Goal: Task Accomplishment & Management: Complete application form

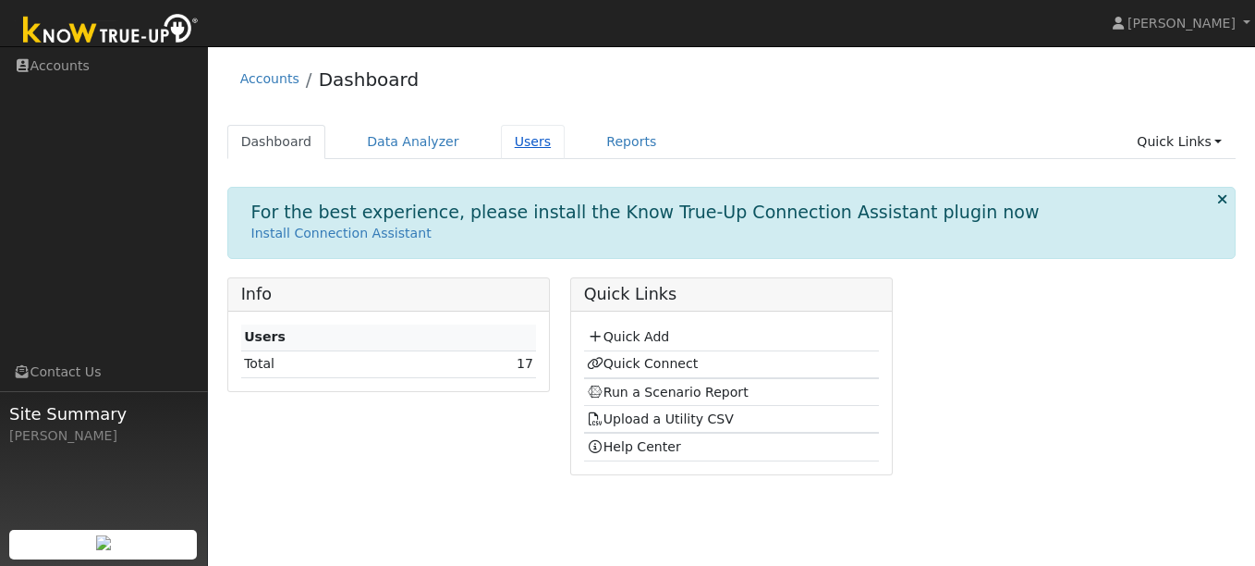
click at [513, 143] on link "Users" at bounding box center [533, 142] width 65 height 34
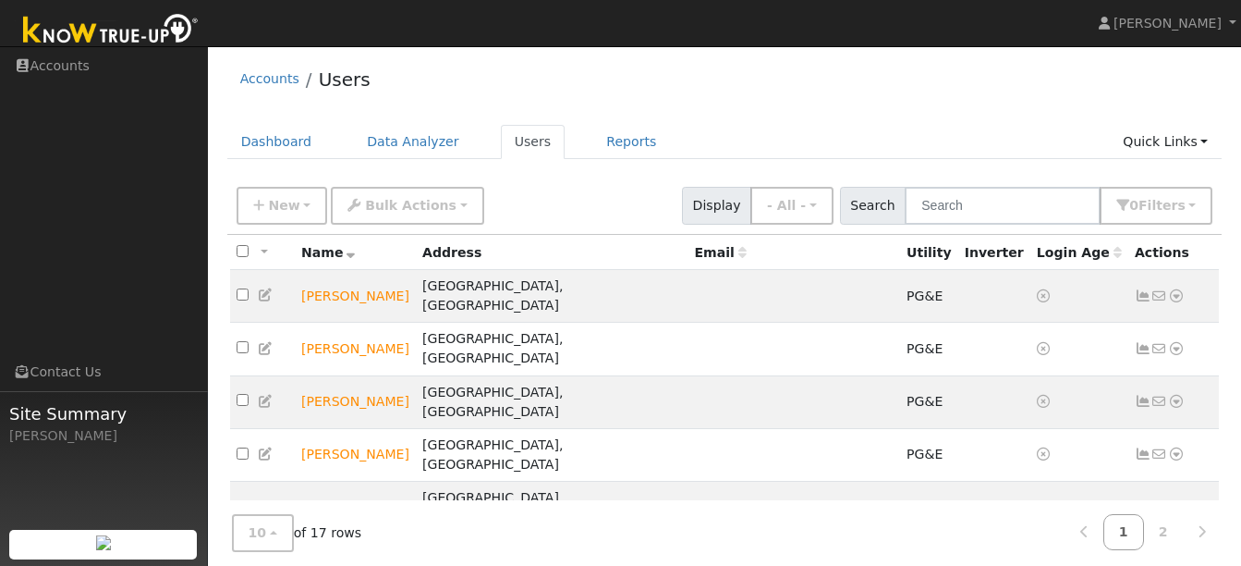
scroll to position [149, 0]
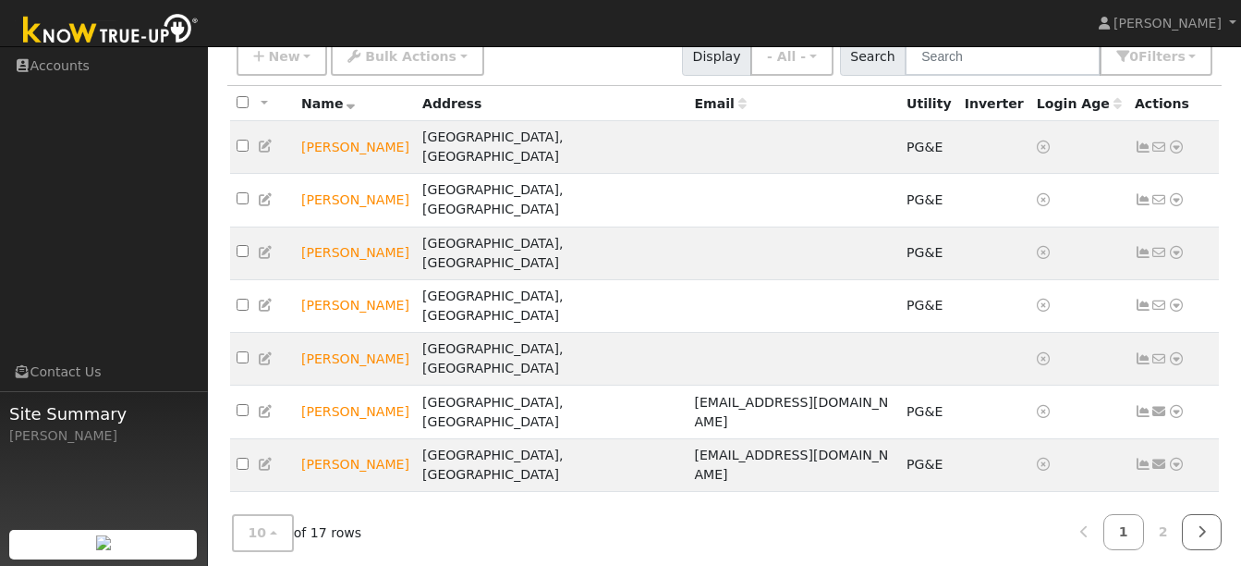
click at [1202, 525] on icon at bounding box center [1202, 531] width 8 height 13
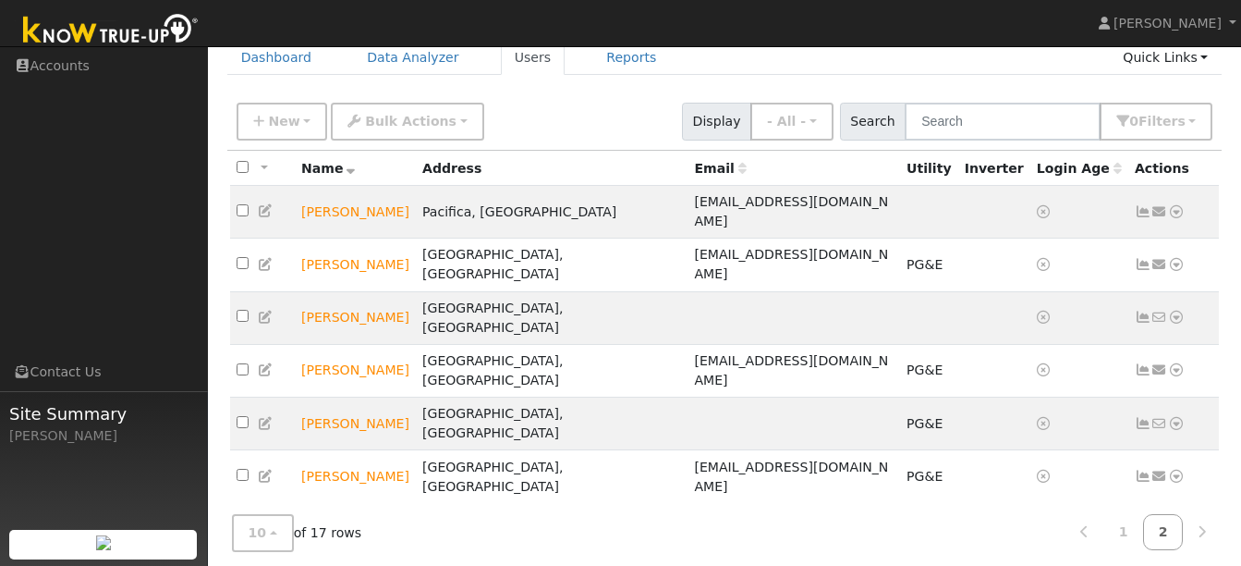
scroll to position [0, 0]
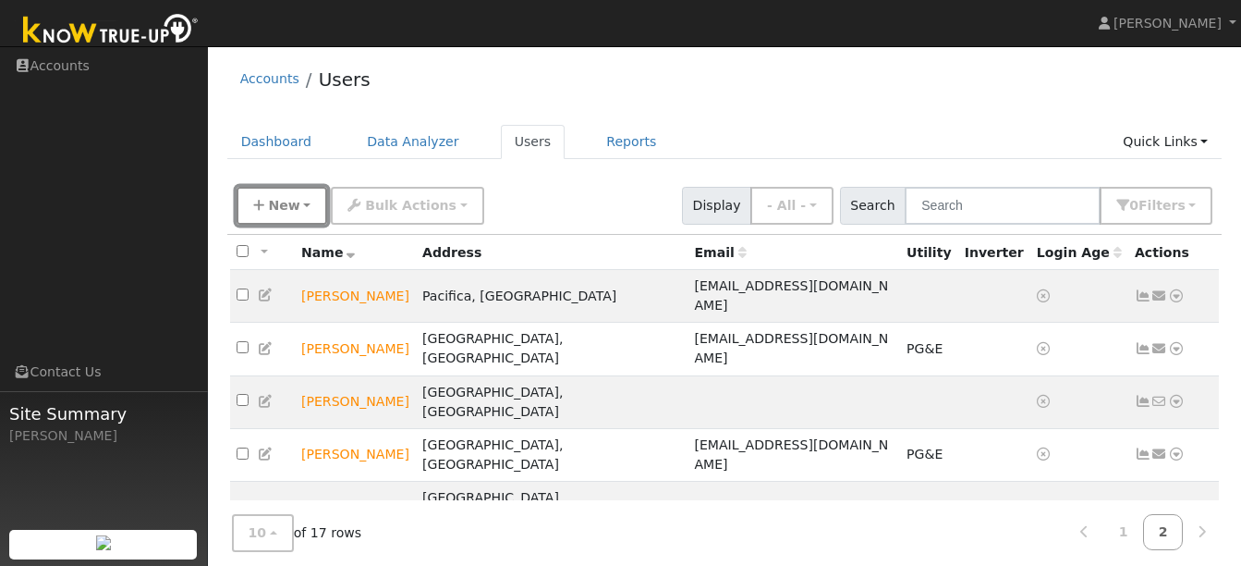
click at [261, 211] on icon "button" at bounding box center [258, 205] width 11 height 13
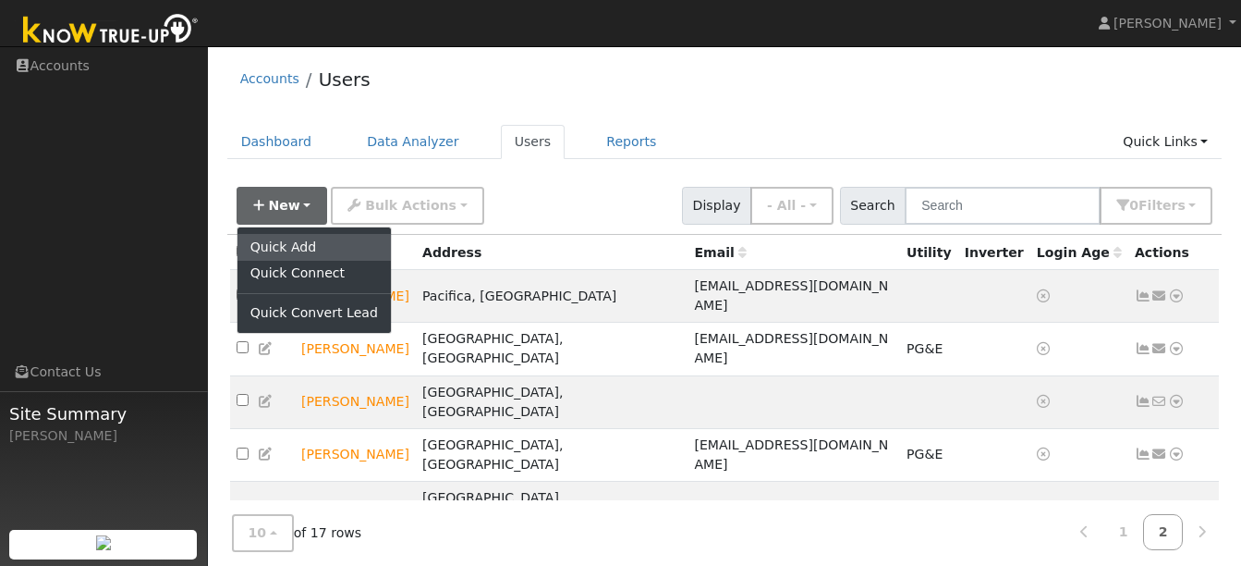
click at [277, 244] on link "Quick Add" at bounding box center [313, 247] width 153 height 26
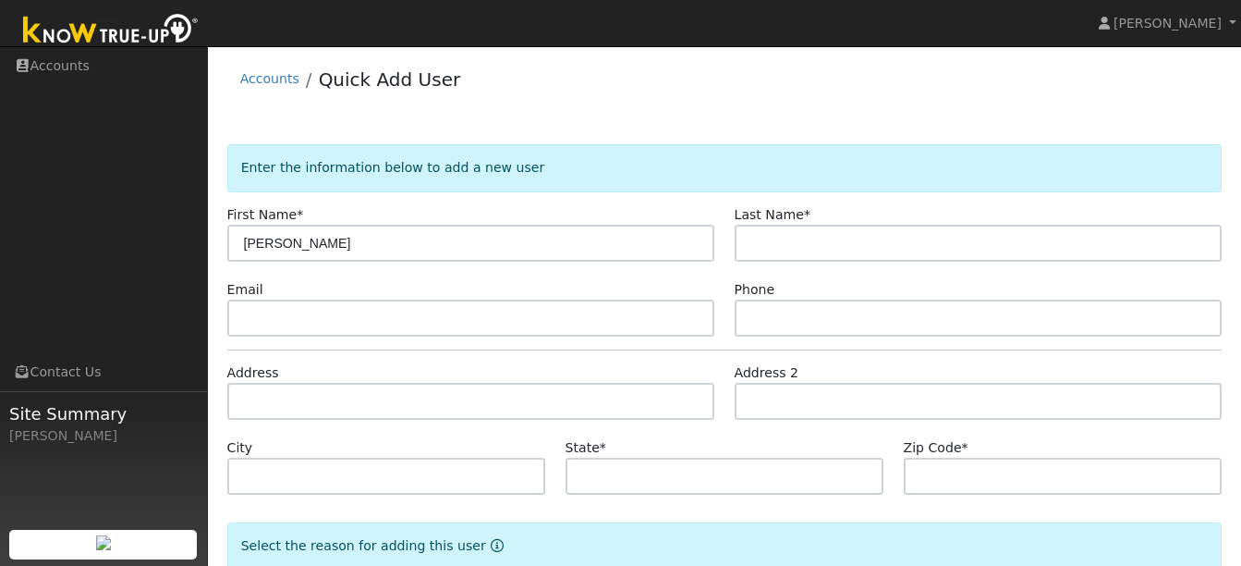
type input "[PERSON_NAME]"
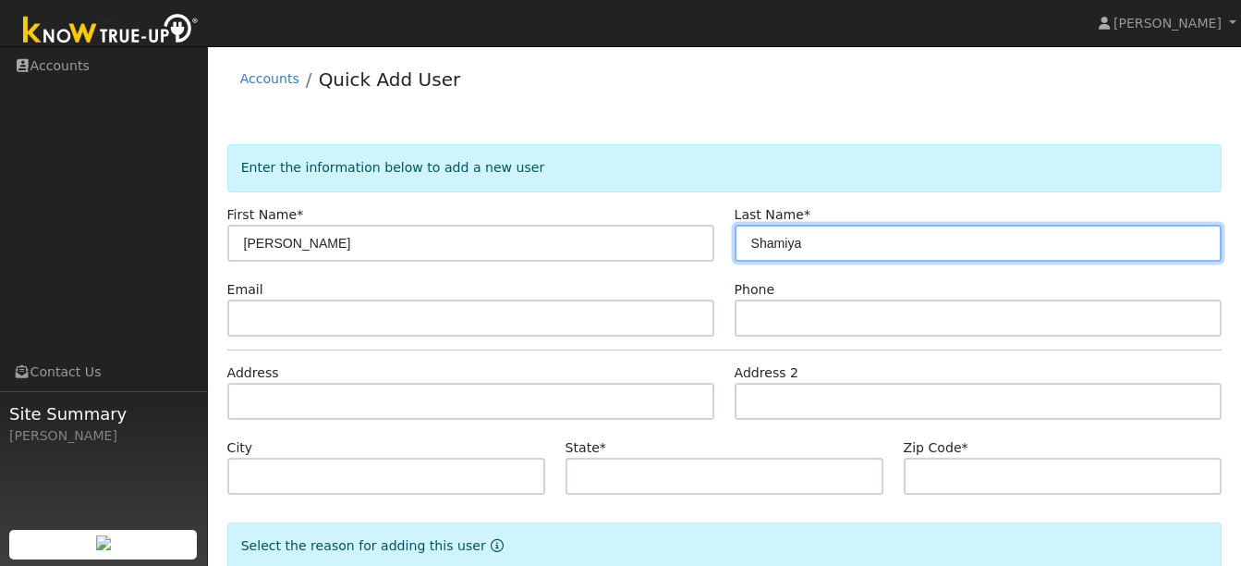
type input "Shamiya"
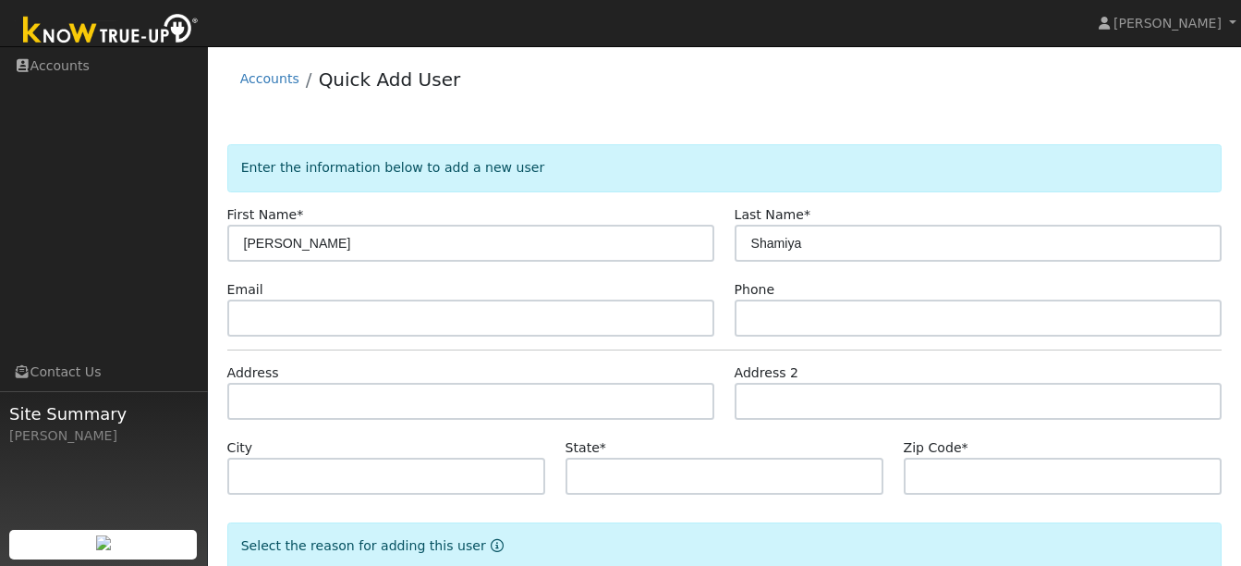
click at [456, 367] on div "Address" at bounding box center [470, 391] width 507 height 56
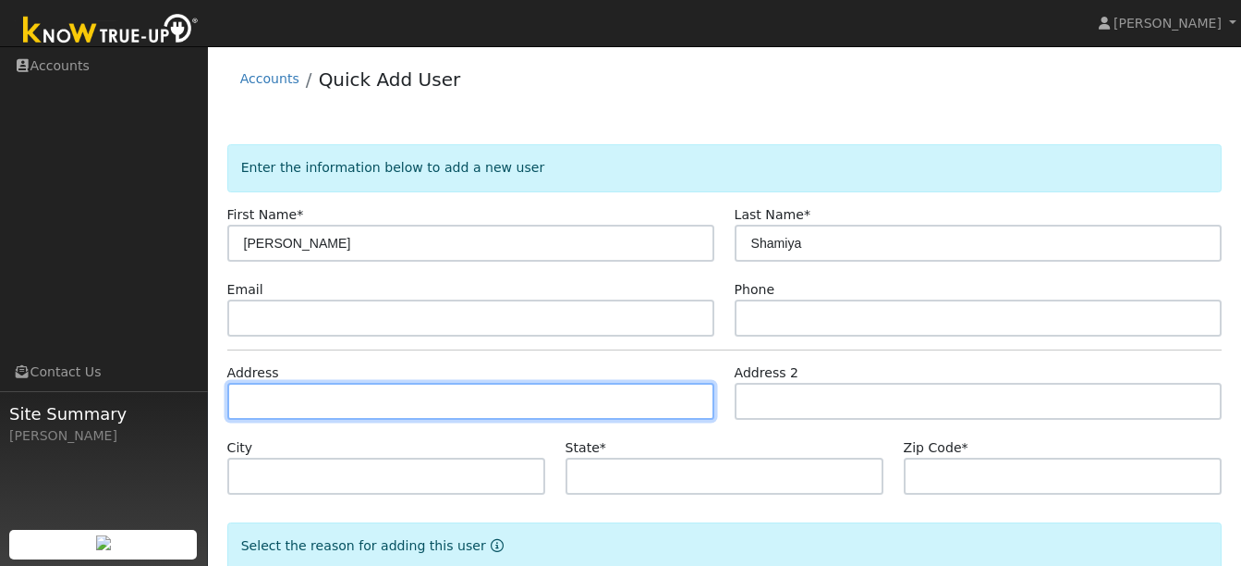
click at [378, 405] on input "text" at bounding box center [471, 401] width 488 height 37
type input "1696 Skyline Boulevard"
type input "Burlingame"
type input "CA"
type input "94010"
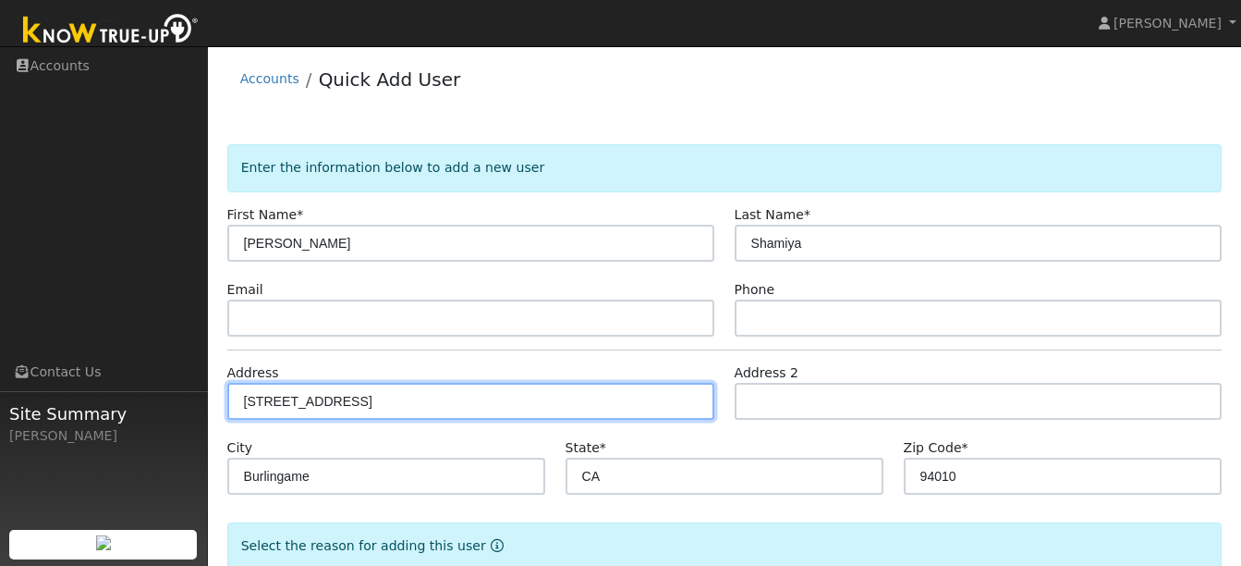
scroll to position [114, 0]
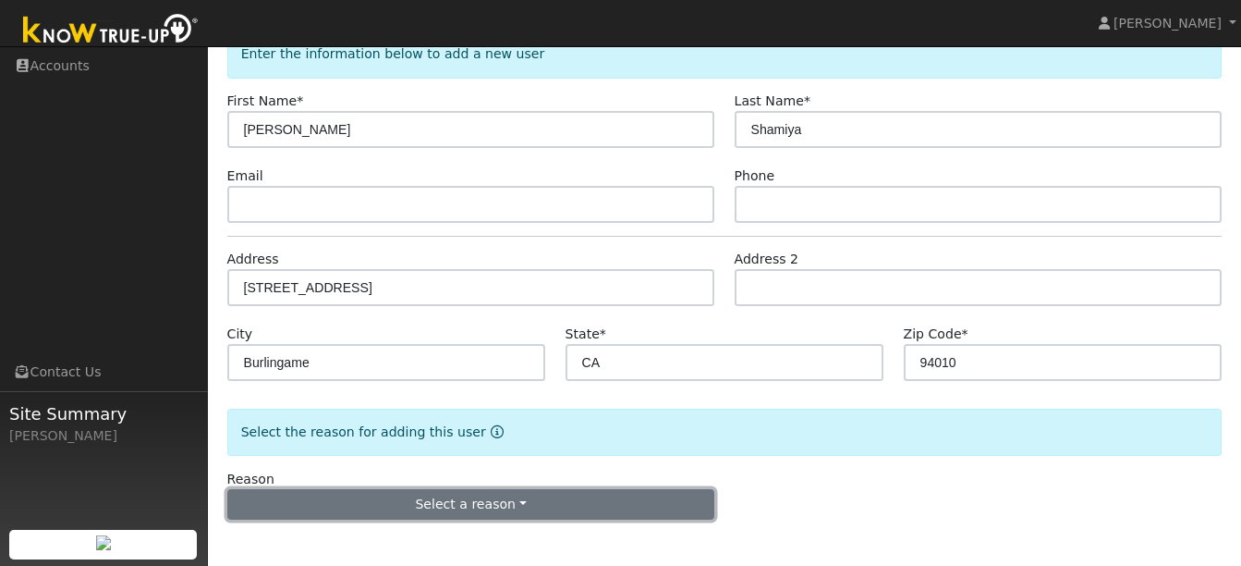
click at [549, 503] on button "Select a reason" at bounding box center [471, 504] width 488 height 31
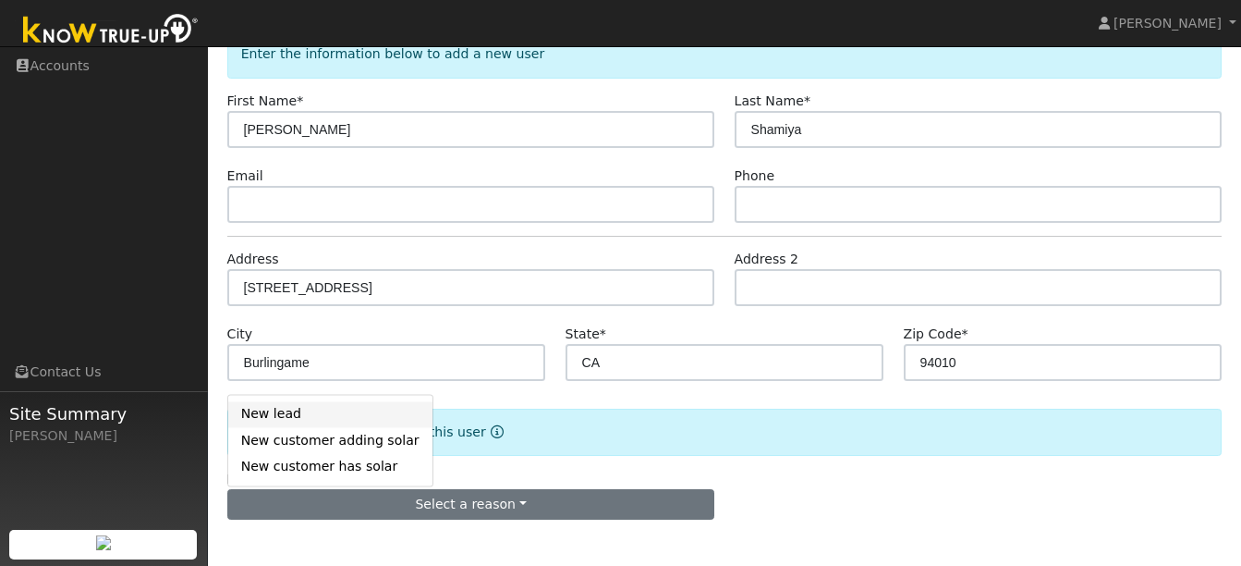
click at [286, 412] on link "New lead" at bounding box center [330, 414] width 204 height 26
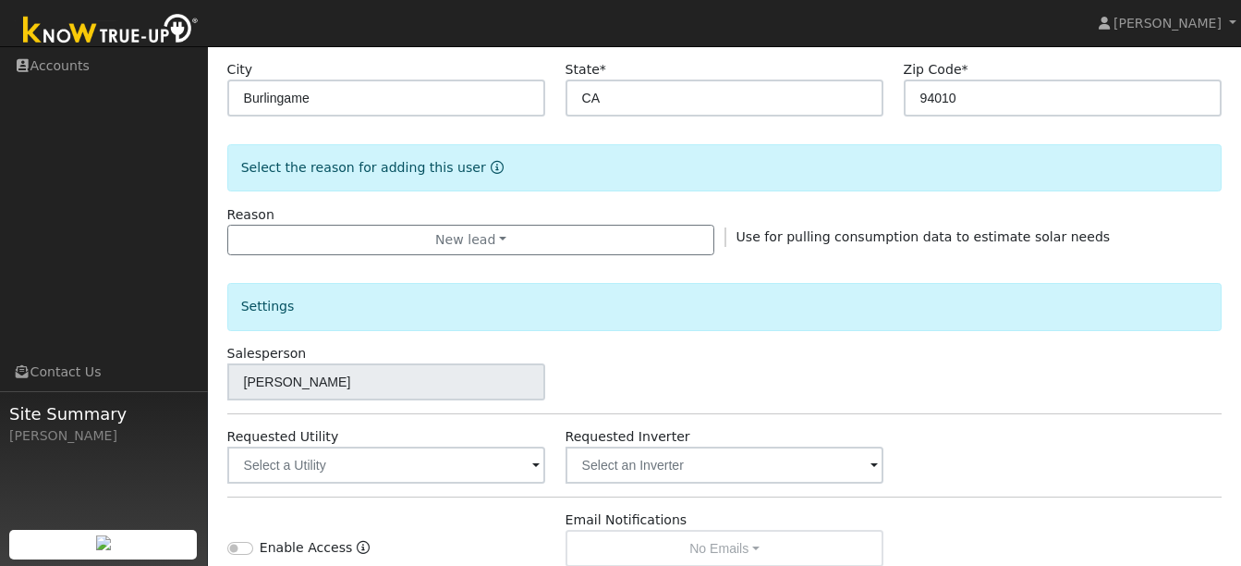
scroll to position [628, 0]
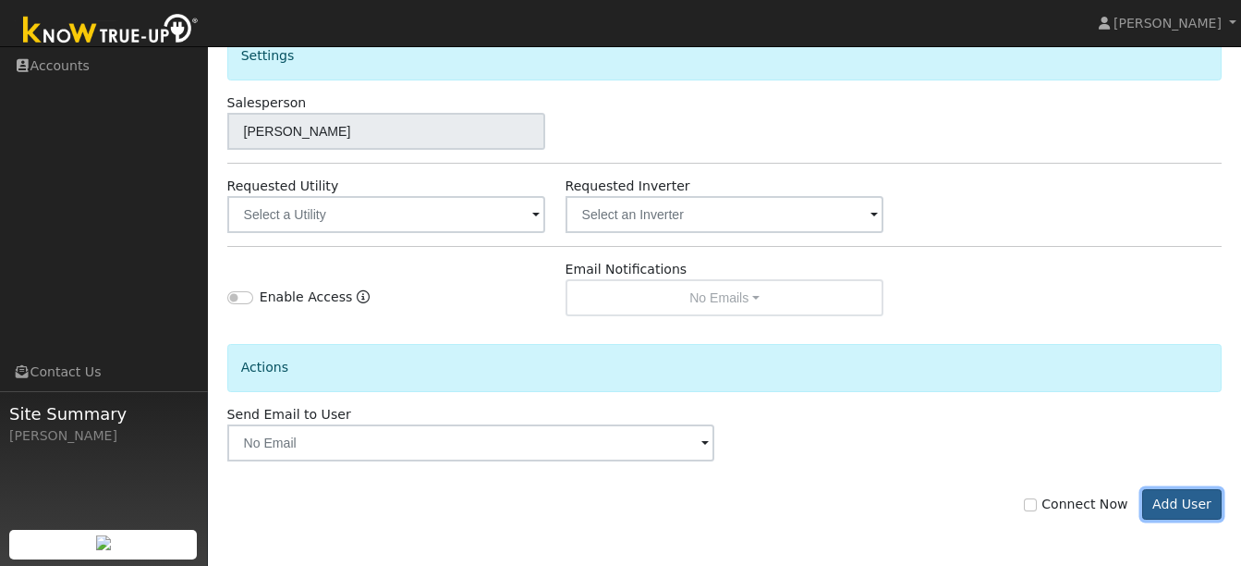
click at [1186, 496] on button "Add User" at bounding box center [1182, 504] width 80 height 31
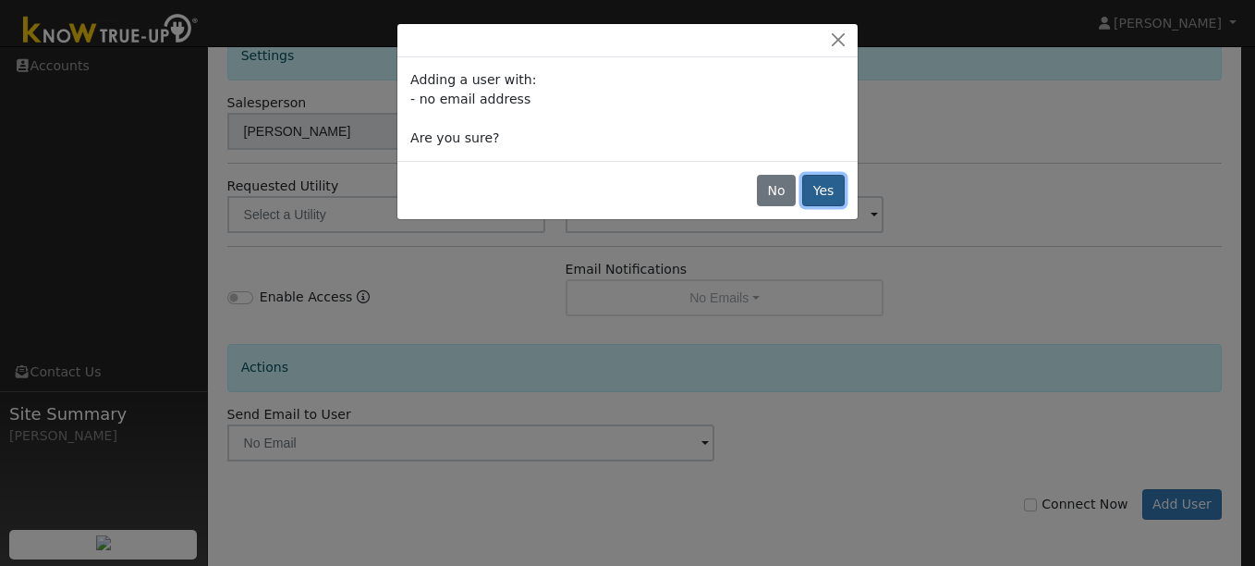
click at [822, 189] on button "Yes" at bounding box center [823, 190] width 43 height 31
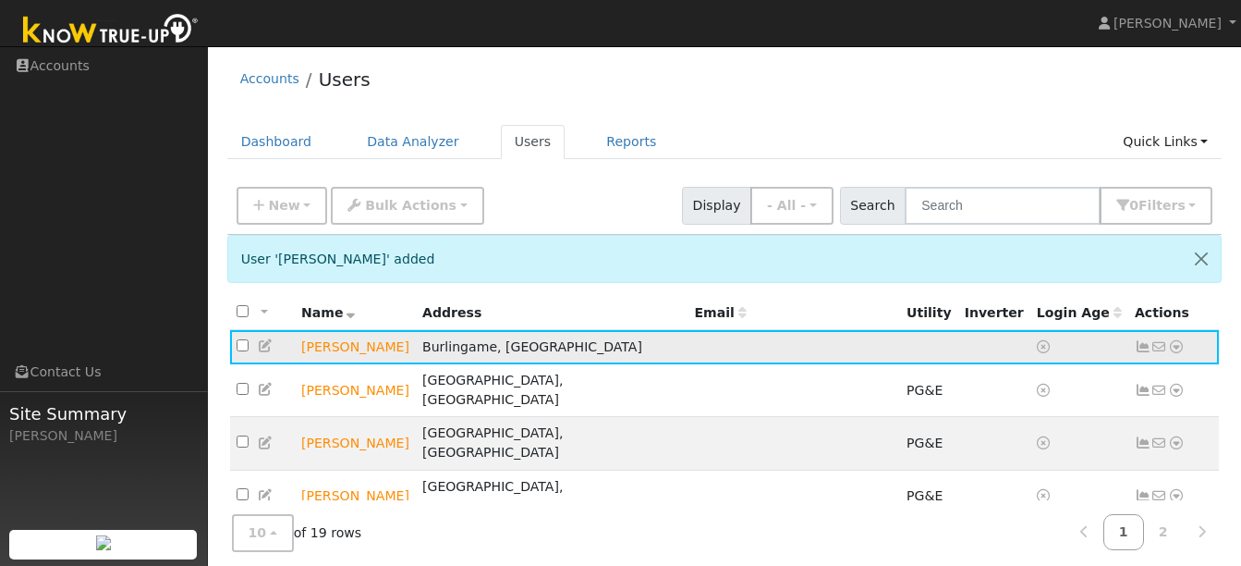
click at [1178, 351] on icon at bounding box center [1176, 346] width 17 height 13
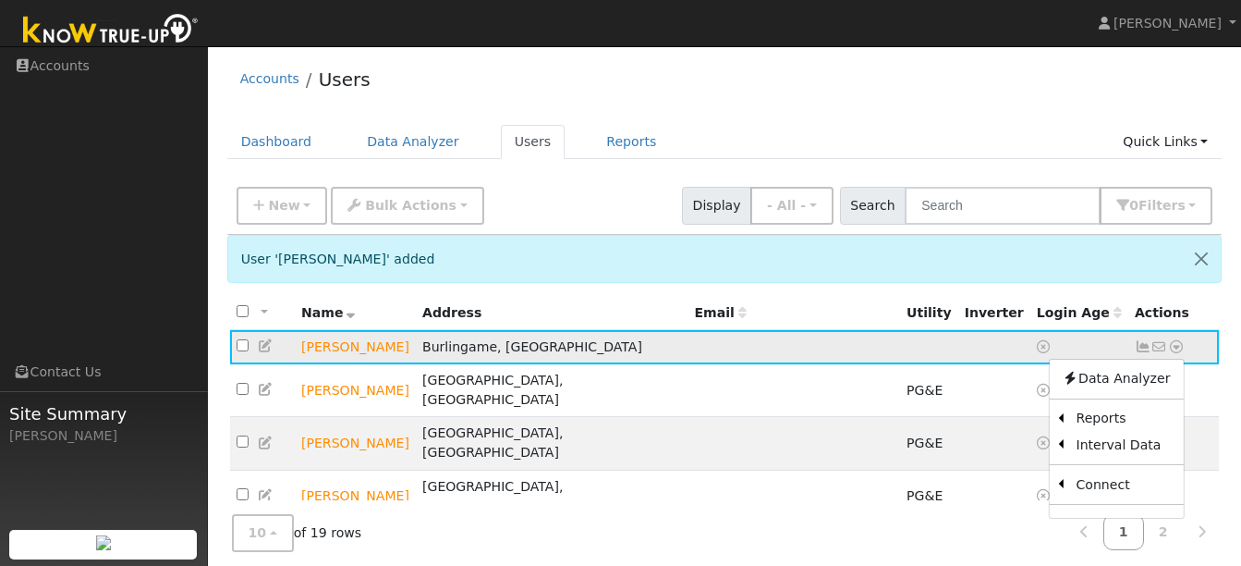
click at [262, 351] on icon at bounding box center [266, 345] width 17 height 13
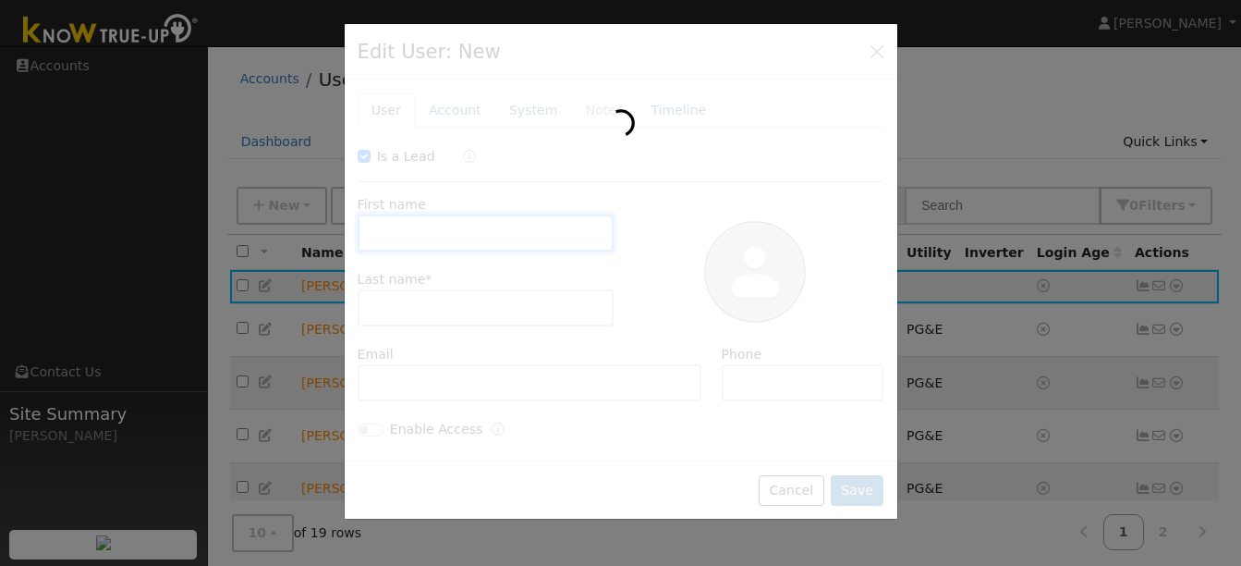
checkbox input "true"
type input "Jay"
type input "Shamiya"
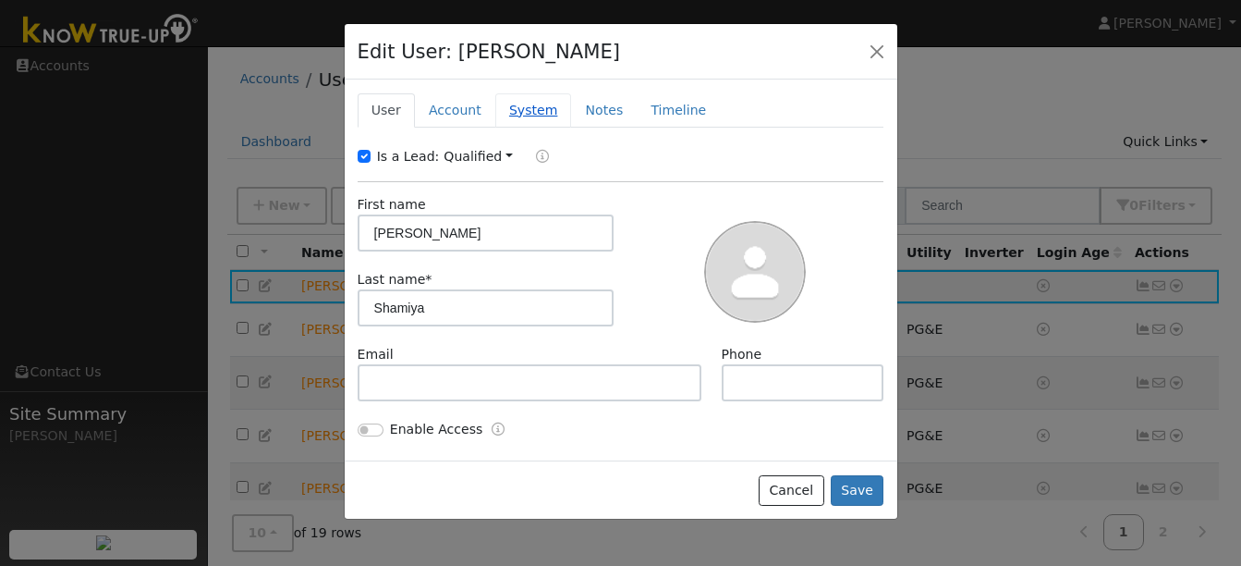
click at [517, 116] on link "System" at bounding box center [533, 110] width 77 height 34
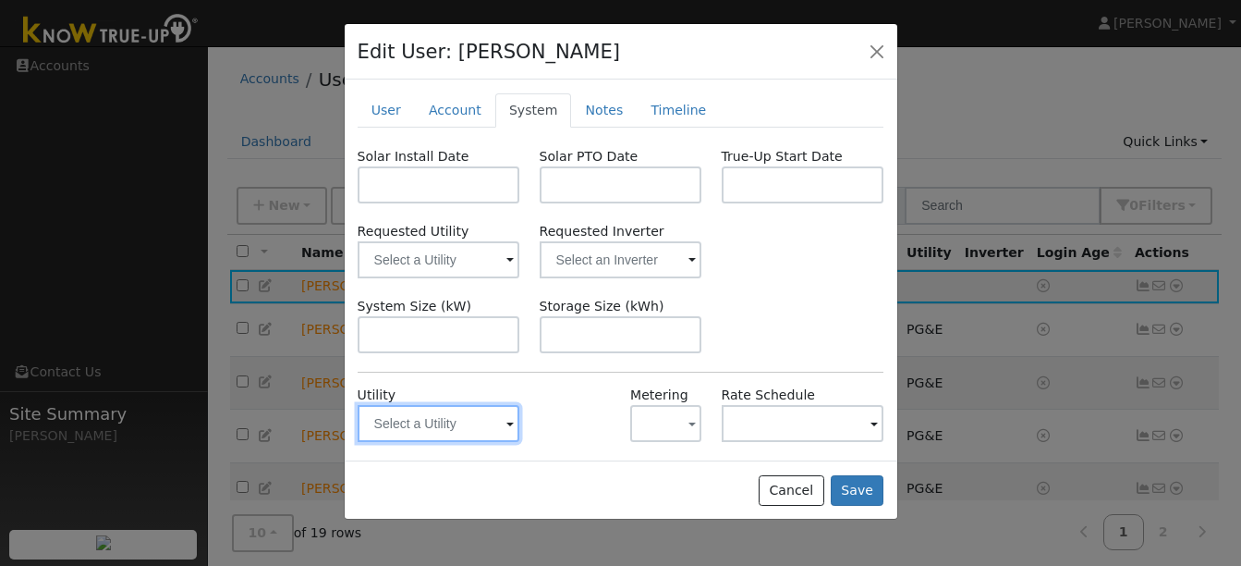
click at [467, 427] on input "text" at bounding box center [439, 423] width 163 height 37
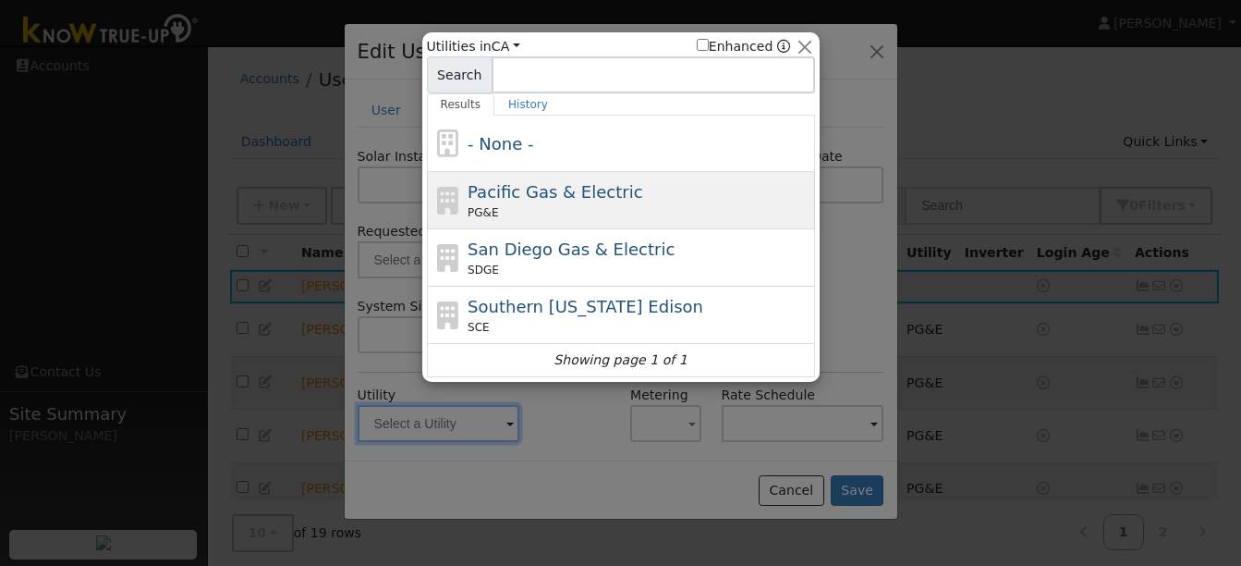
click at [537, 188] on span "Pacific Gas & Electric" at bounding box center [555, 191] width 175 height 19
type input "PG&E"
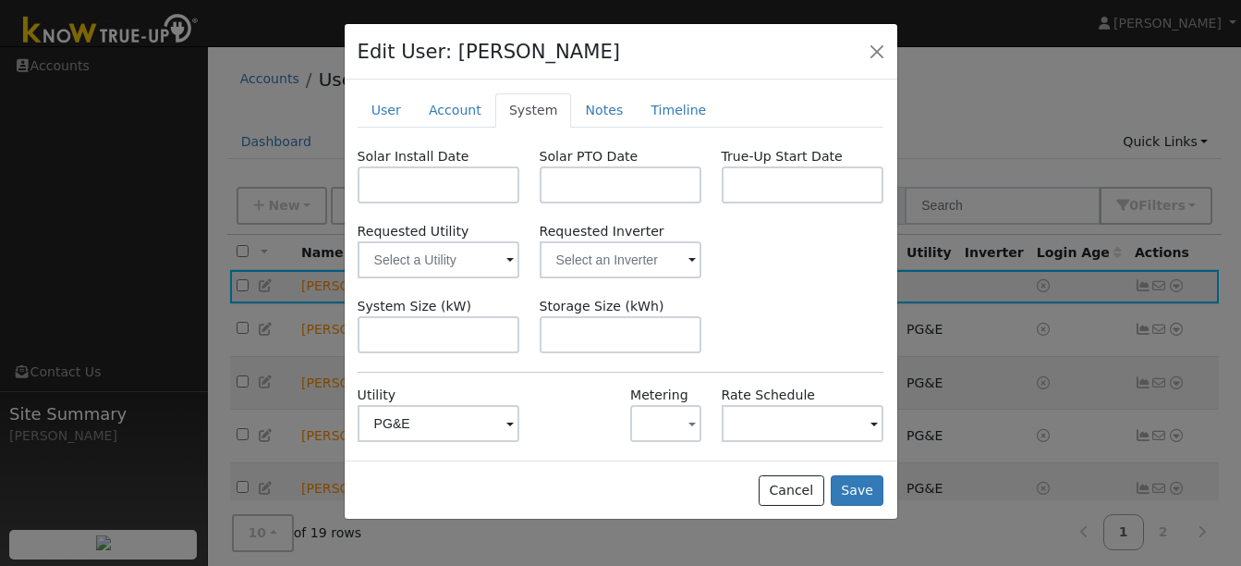
scroll to position [100, 0]
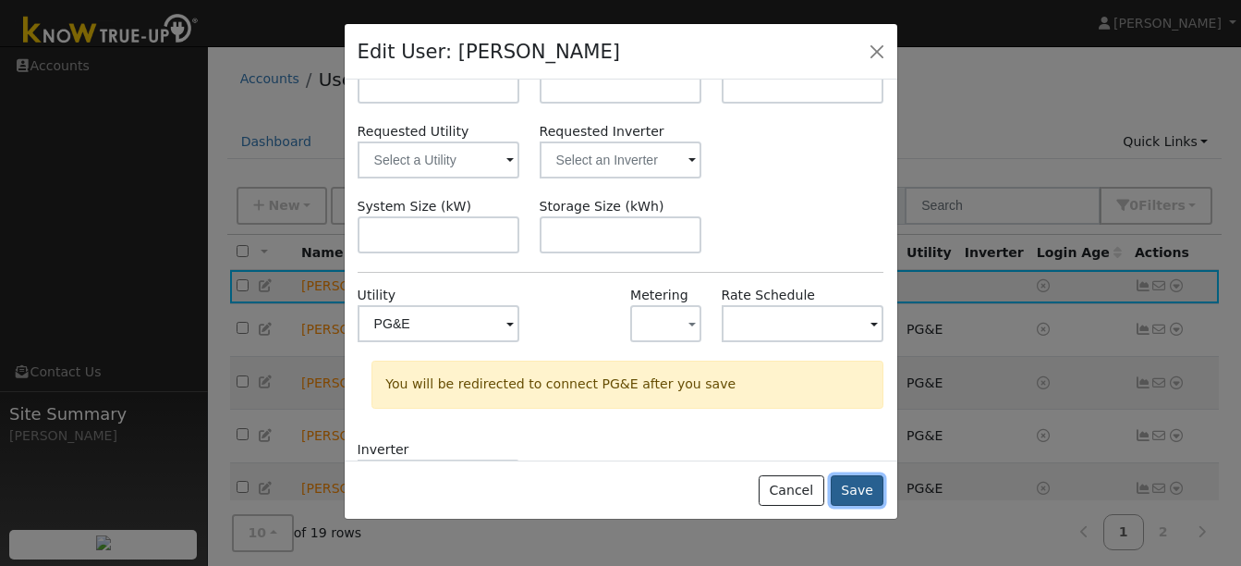
click at [847, 487] on button "Save" at bounding box center [858, 490] width 54 height 31
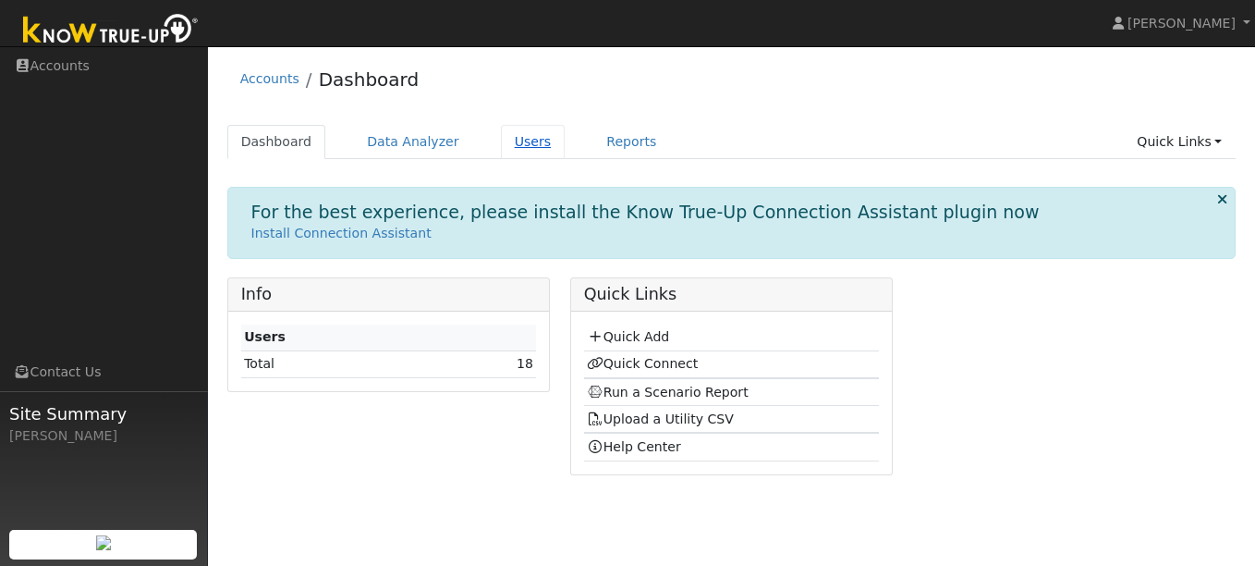
click at [520, 139] on link "Users" at bounding box center [533, 142] width 65 height 34
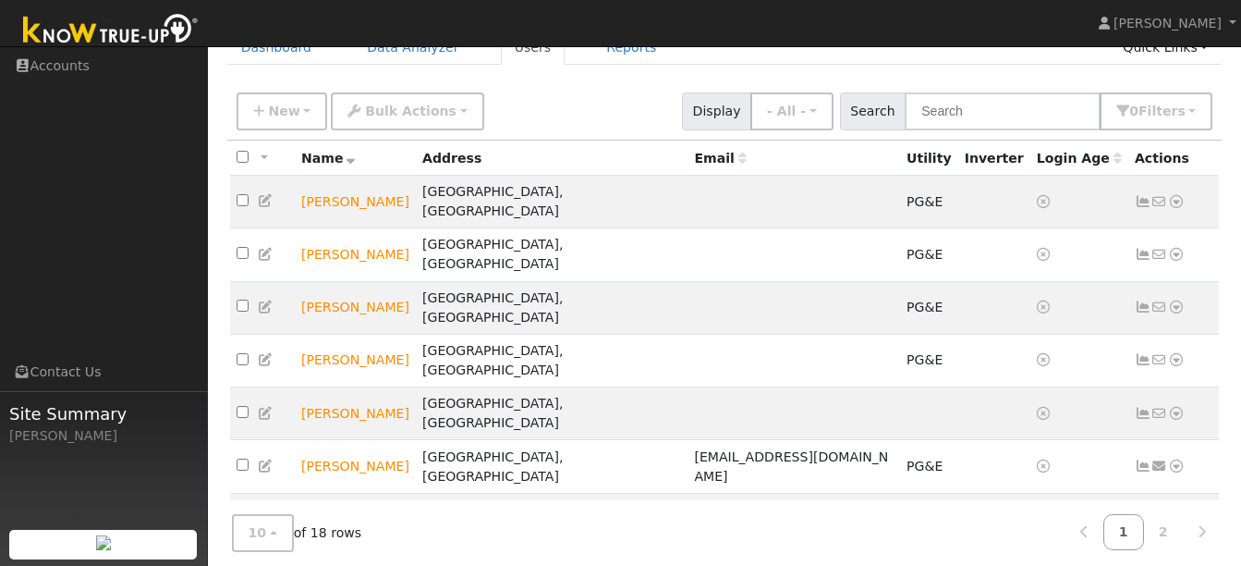
scroll to position [149, 0]
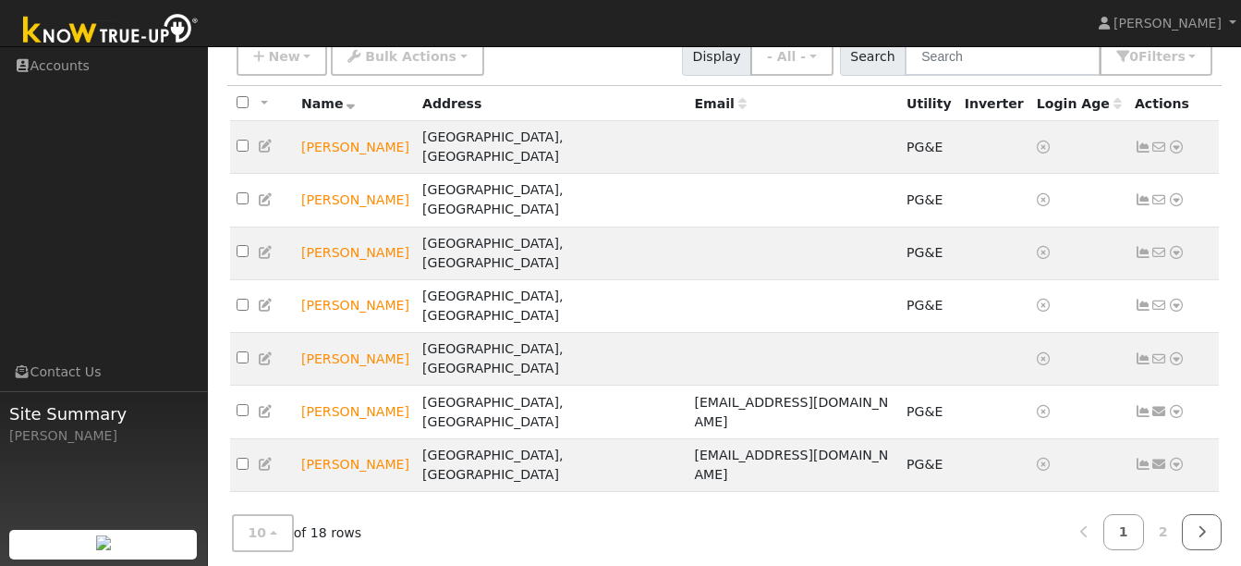
click at [1190, 516] on link at bounding box center [1202, 532] width 40 height 36
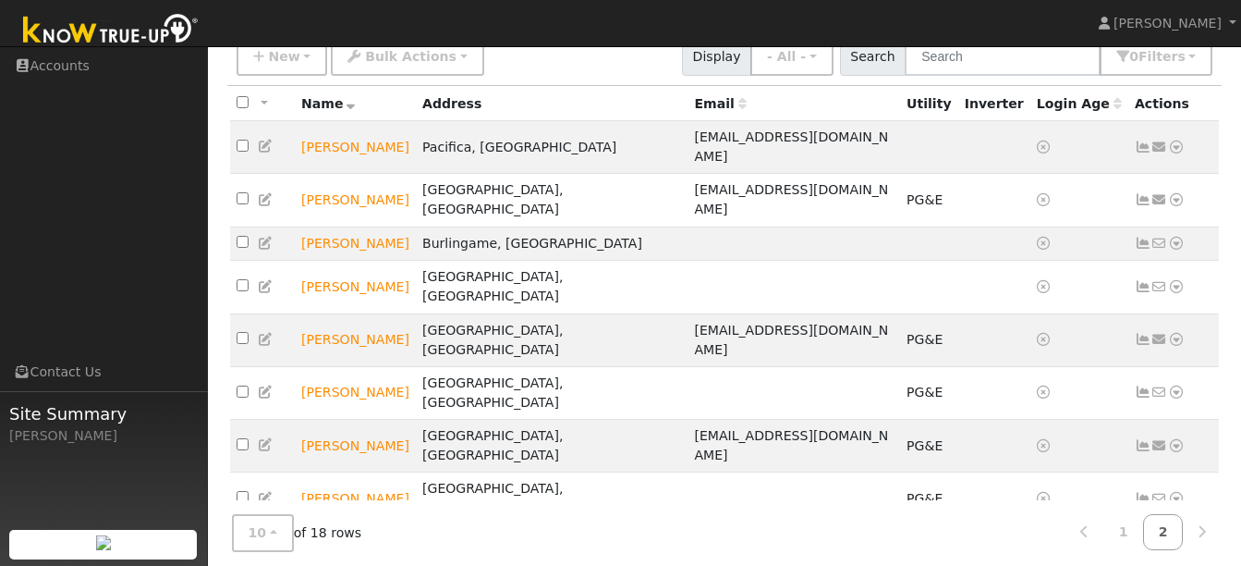
scroll to position [84, 0]
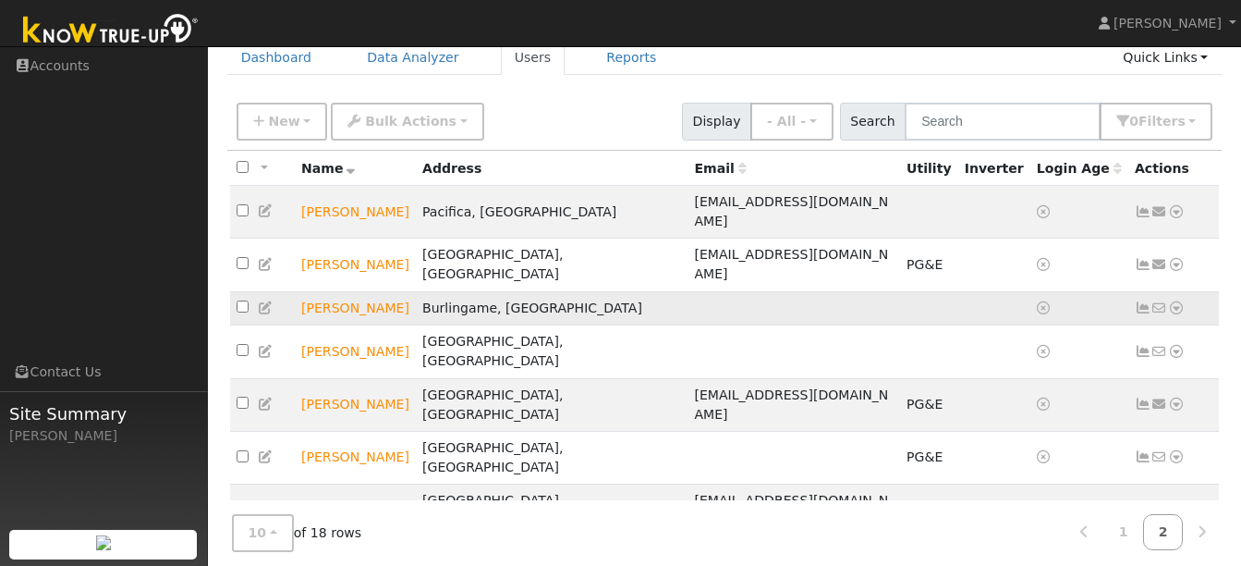
click at [260, 301] on icon at bounding box center [266, 307] width 17 height 13
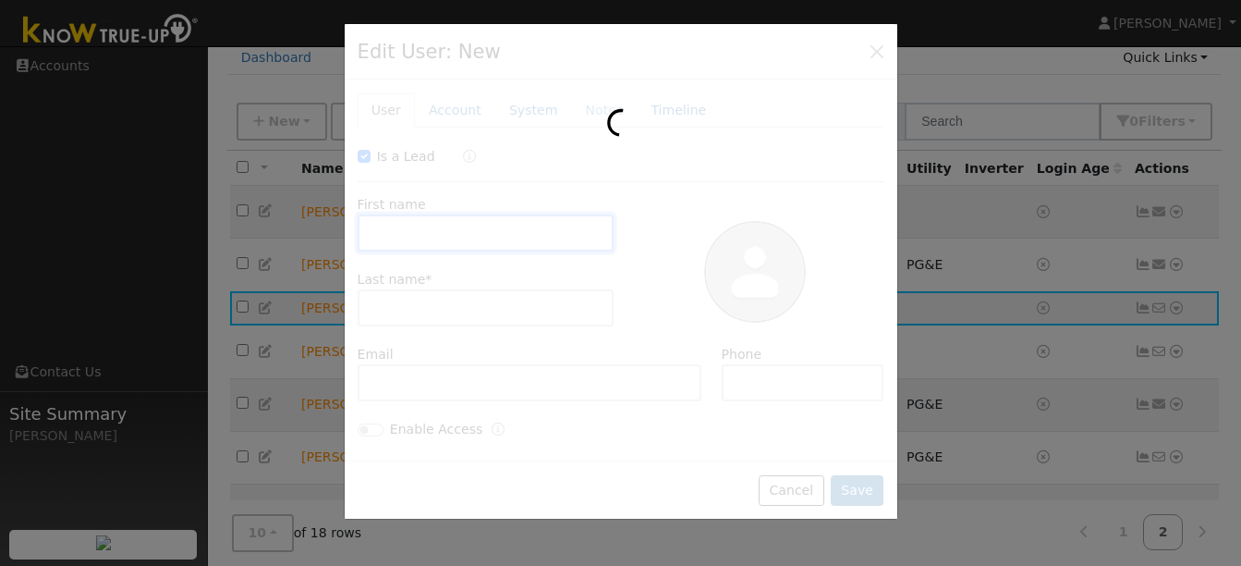
checkbox input "true"
type input "Jay"
type input "Shamiya"
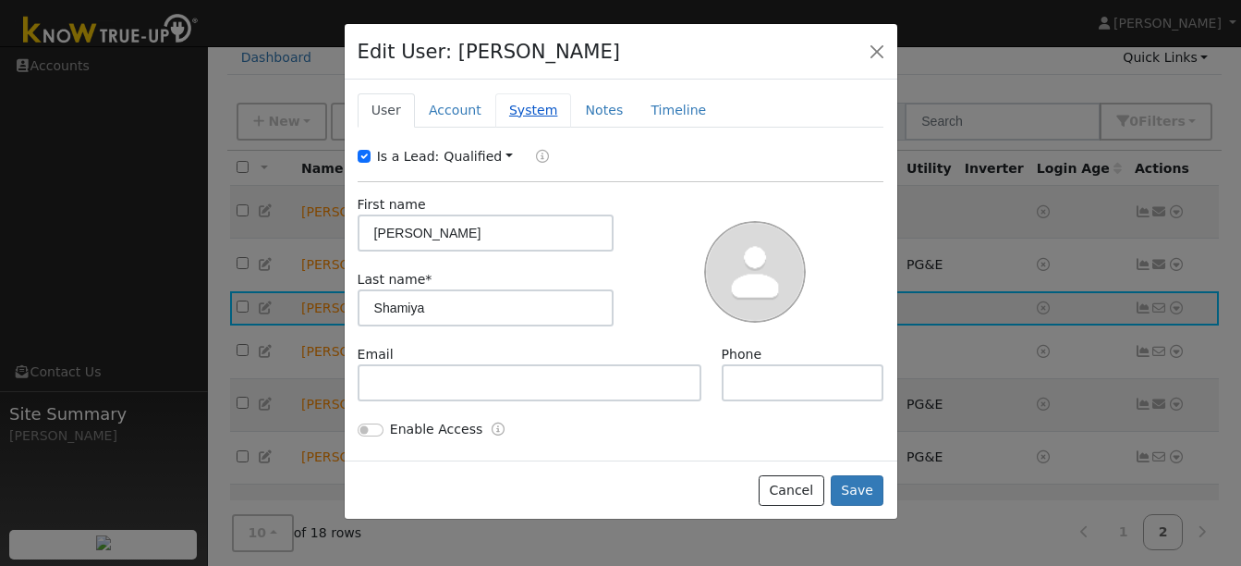
click at [523, 103] on link "System" at bounding box center [533, 110] width 77 height 34
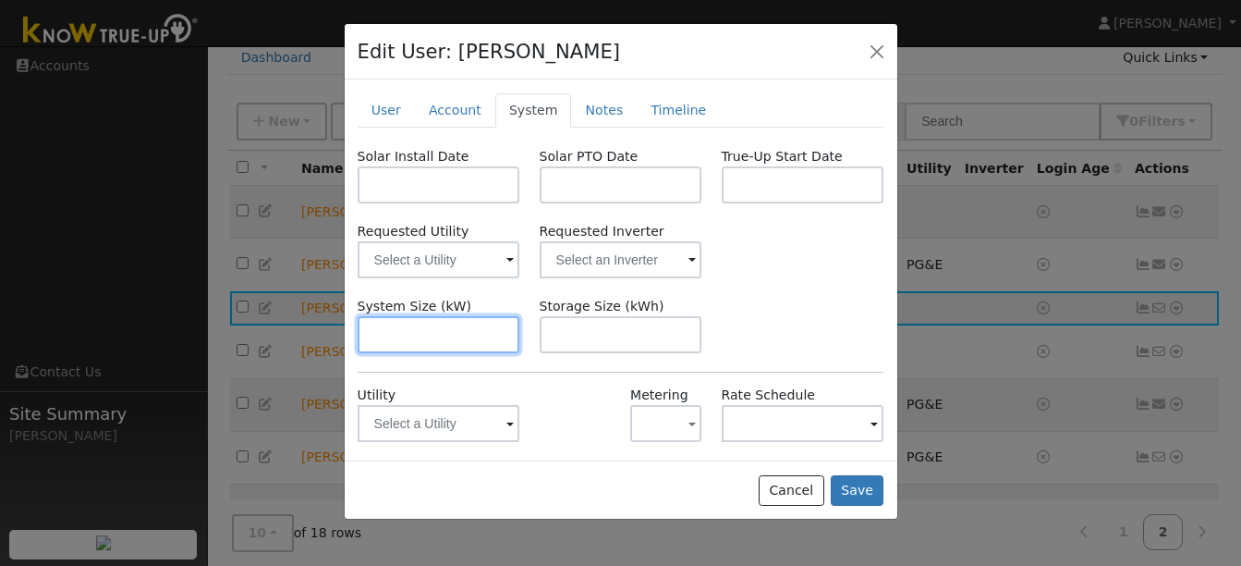
scroll to position [88, 0]
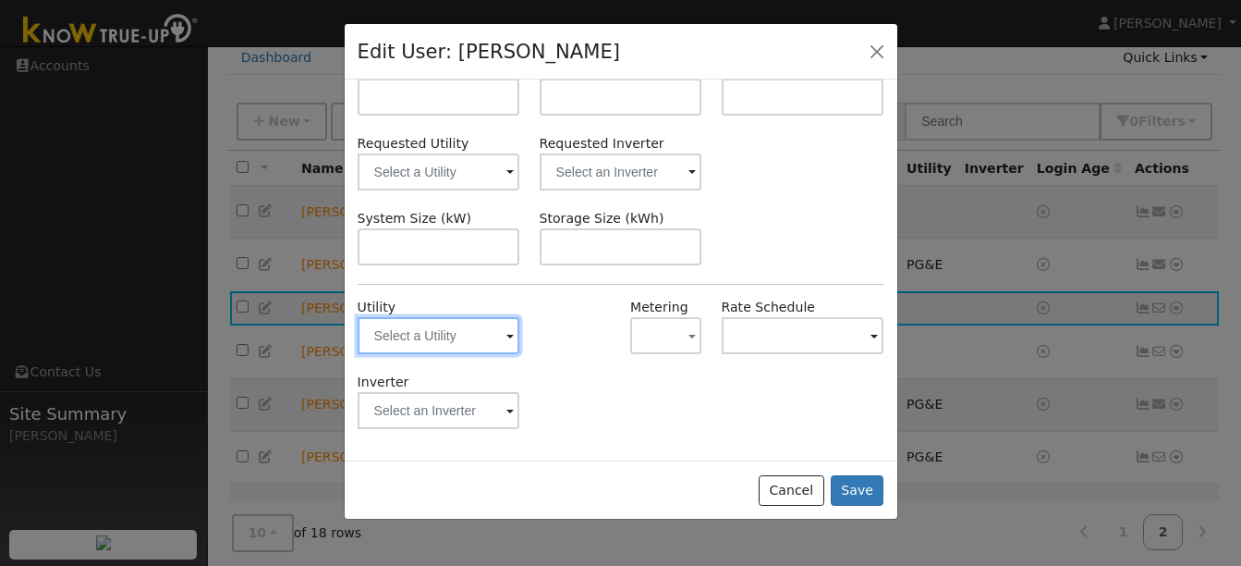
click at [471, 338] on input "text" at bounding box center [439, 335] width 163 height 37
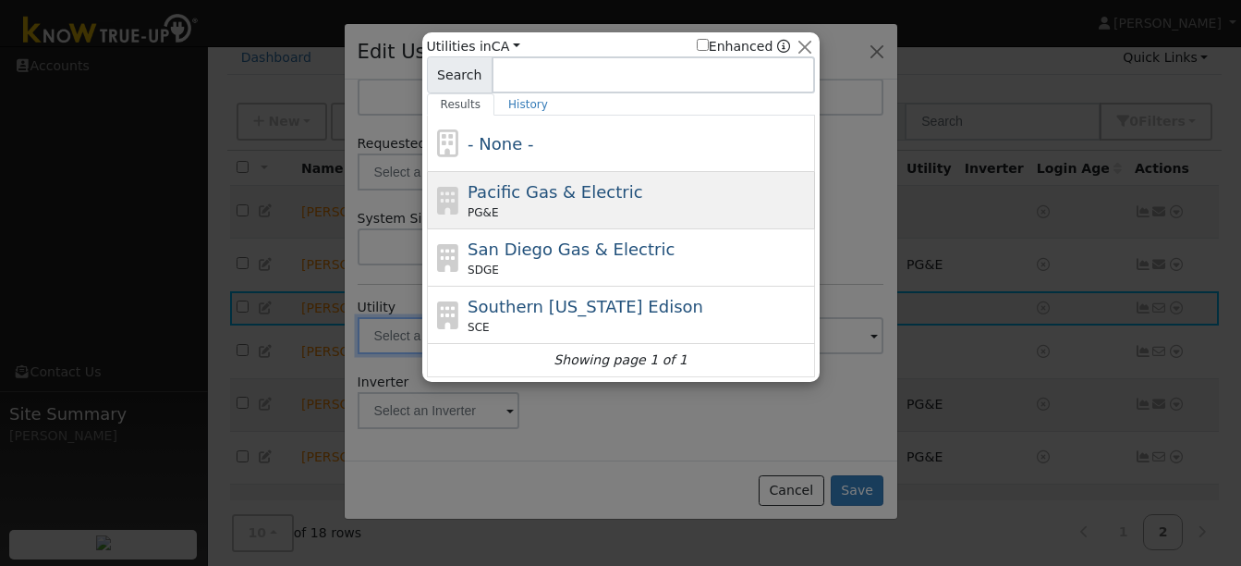
click at [569, 201] on span "Pacific Gas & Electric" at bounding box center [555, 191] width 175 height 19
type input "PG&E"
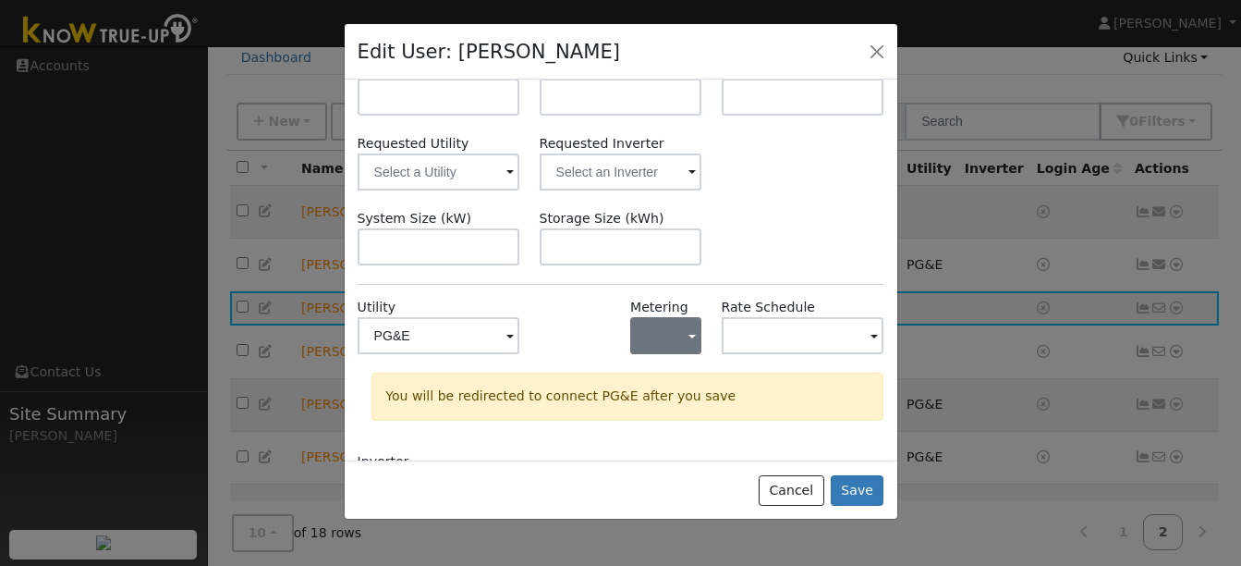
scroll to position [166, 0]
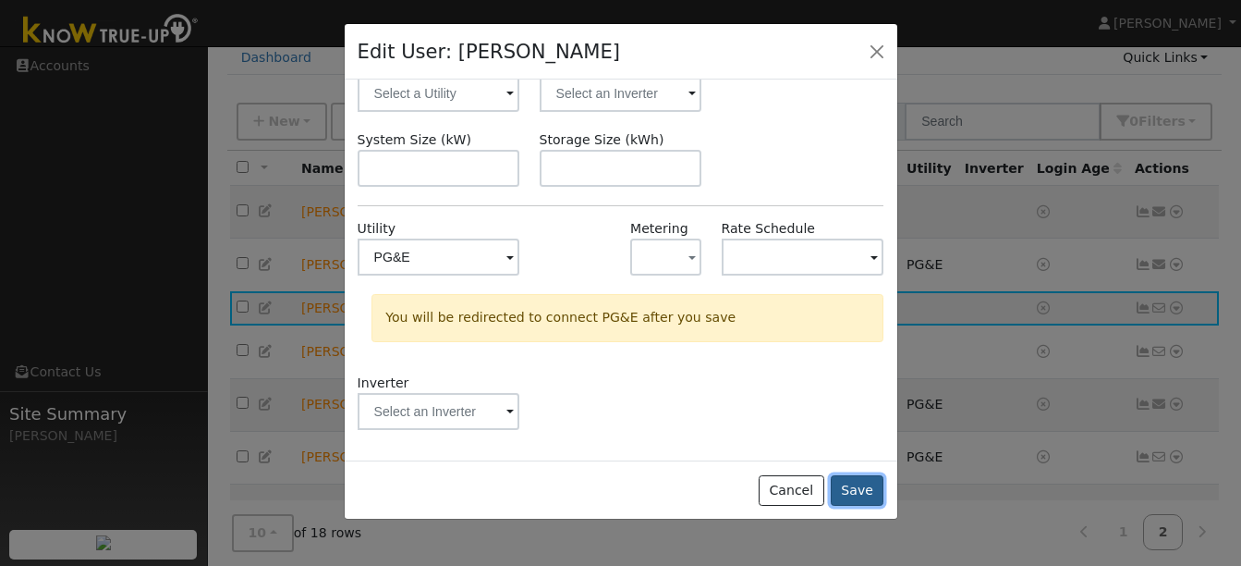
click at [869, 486] on button "Save" at bounding box center [858, 490] width 54 height 31
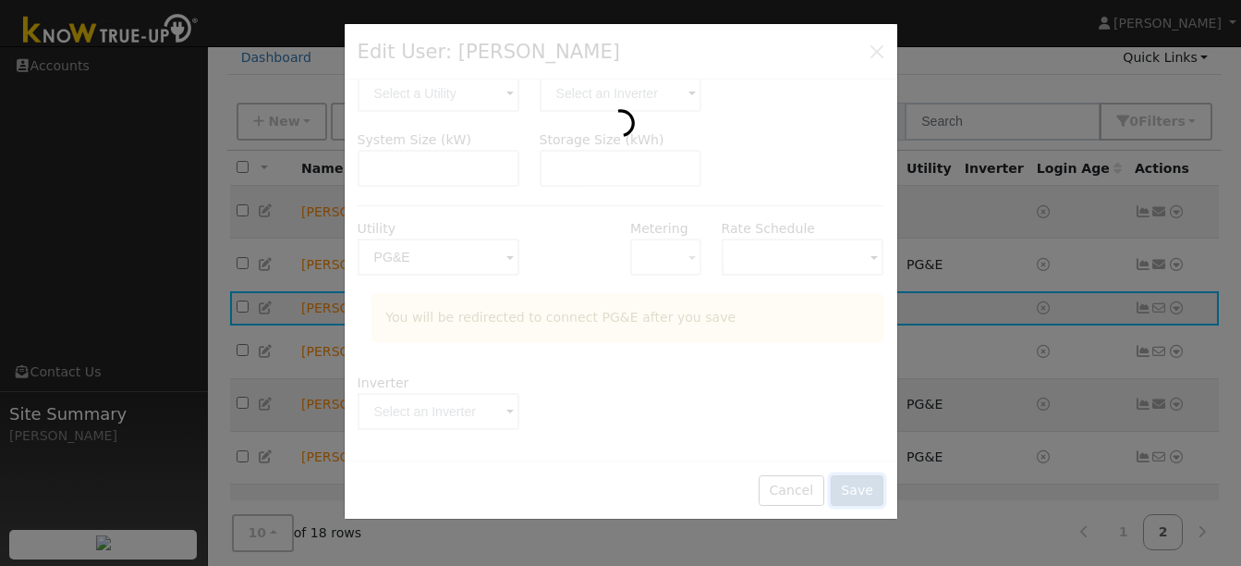
scroll to position [0, 0]
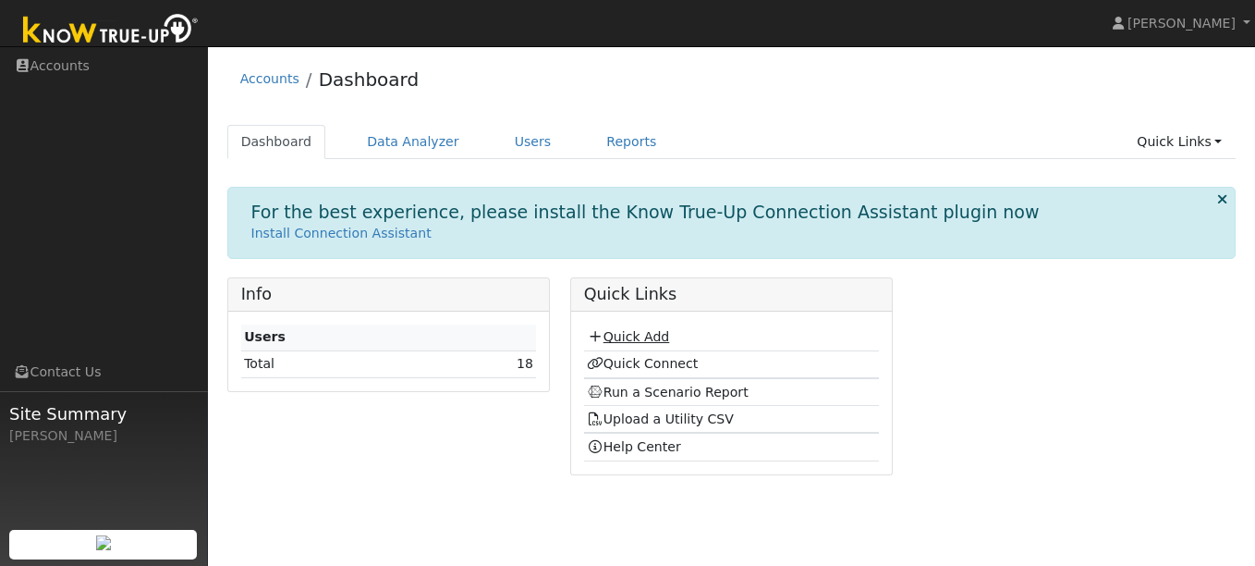
click at [645, 334] on link "Quick Add" at bounding box center [628, 336] width 82 height 15
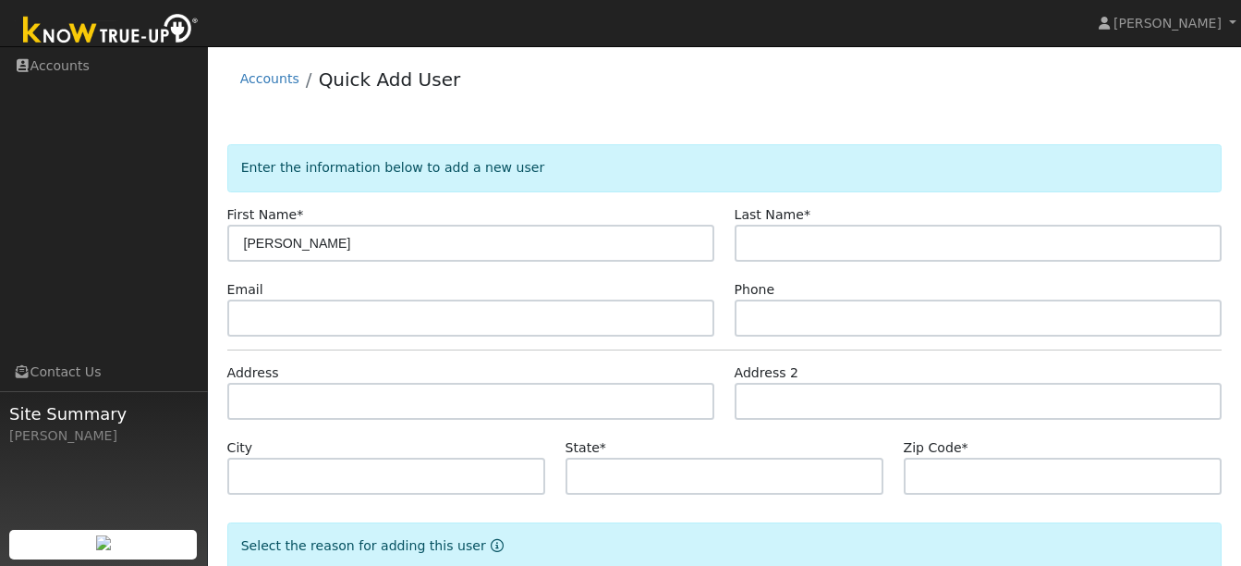
type input "[PERSON_NAME]"
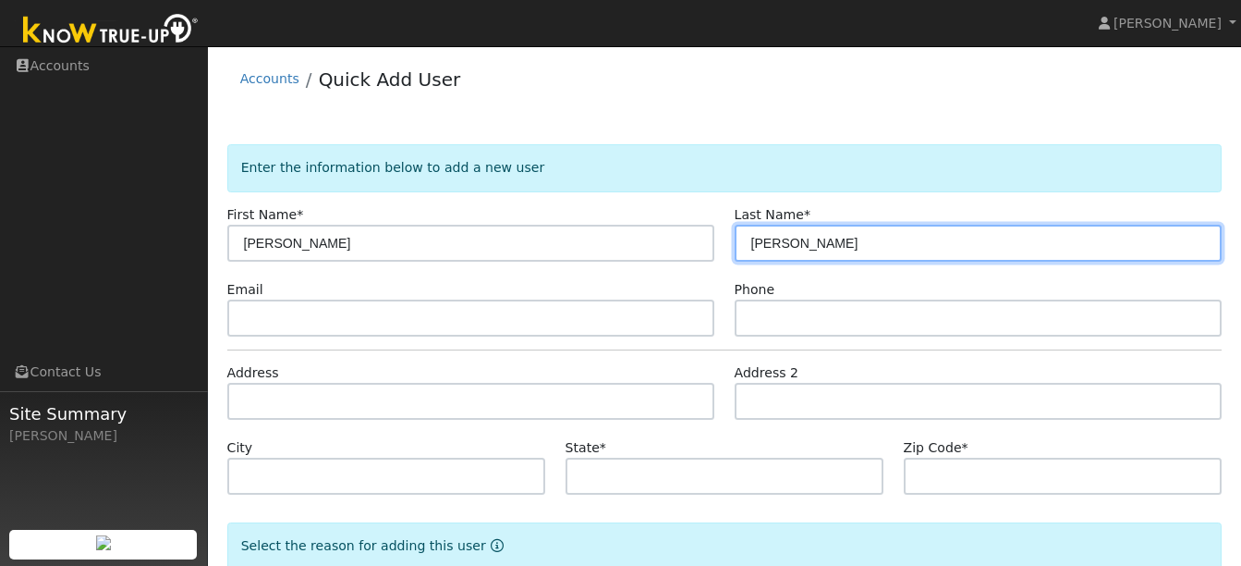
type input "[PERSON_NAME]"
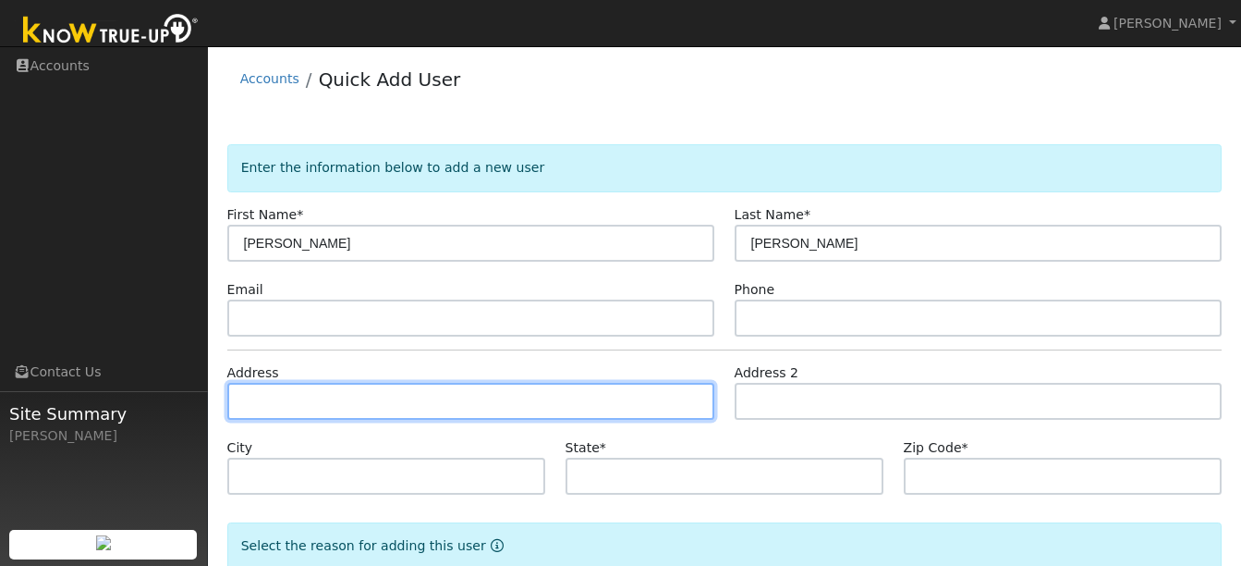
click at [393, 404] on input "text" at bounding box center [471, 401] width 488 height 37
type input "1632 Kehoe Avenue"
type input "San Mateo"
type input "CA"
type input "94401"
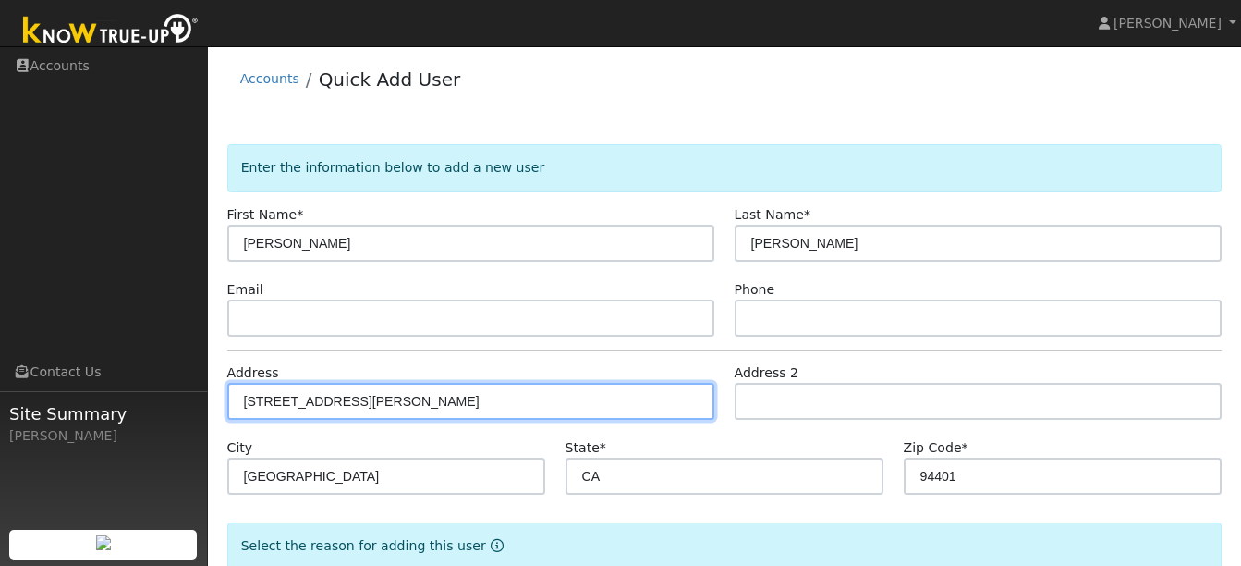
scroll to position [114, 0]
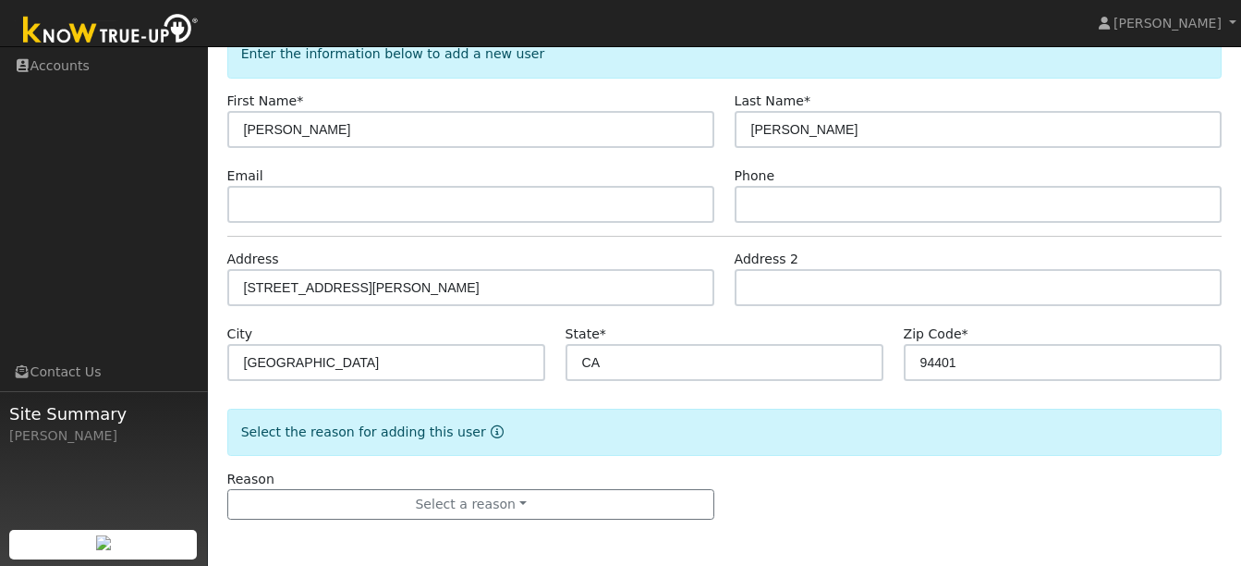
click at [626, 520] on form "Enter the information below to add a new user First Name * James Last Name * Pe…" at bounding box center [724, 293] width 995 height 526
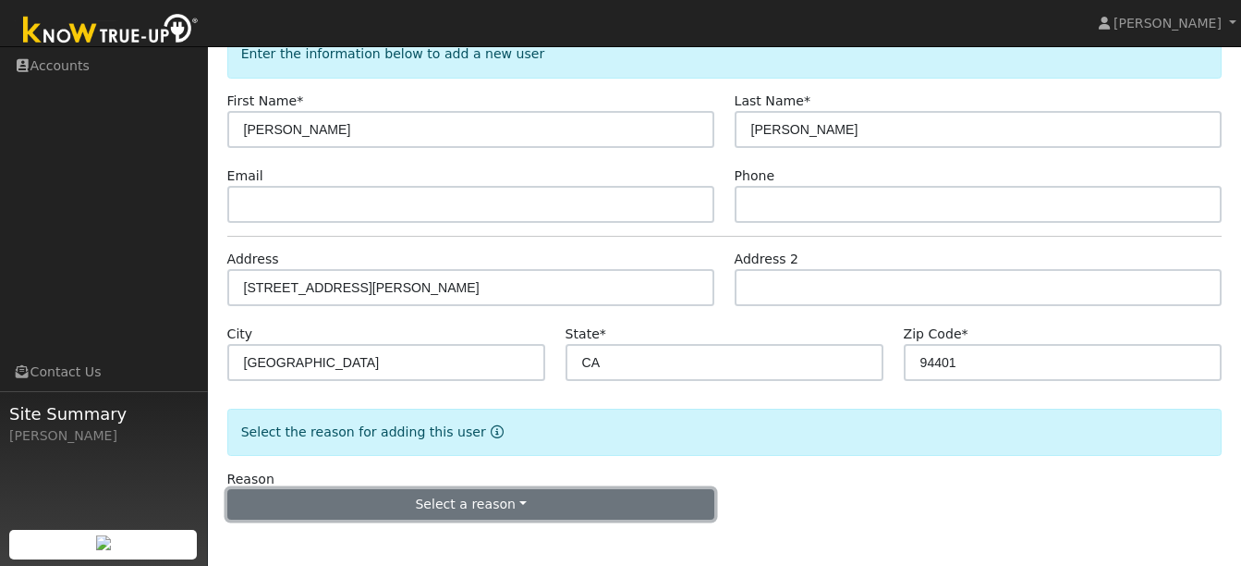
click at [579, 507] on button "Select a reason" at bounding box center [471, 504] width 488 height 31
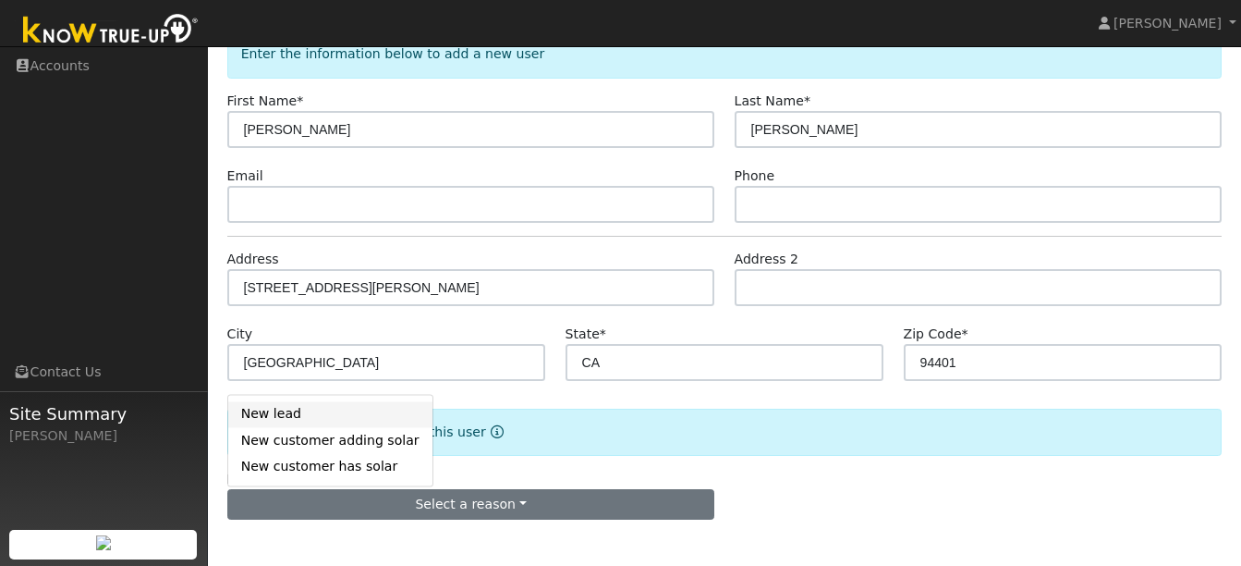
click at [344, 418] on link "New lead" at bounding box center [330, 414] width 204 height 26
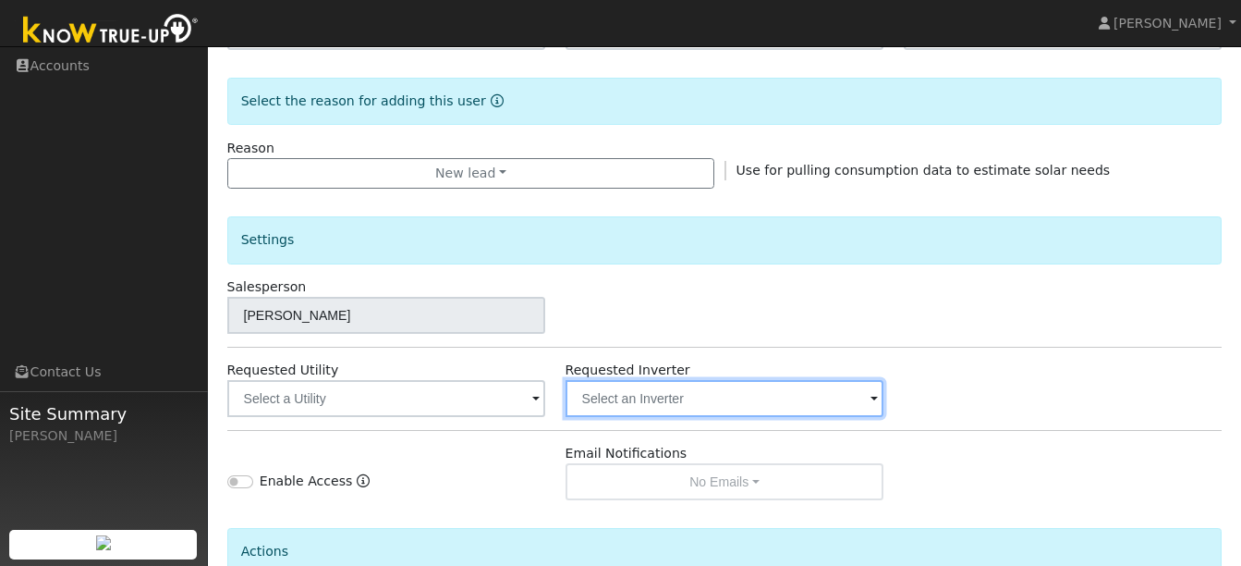
click at [734, 407] on input "text" at bounding box center [725, 398] width 319 height 37
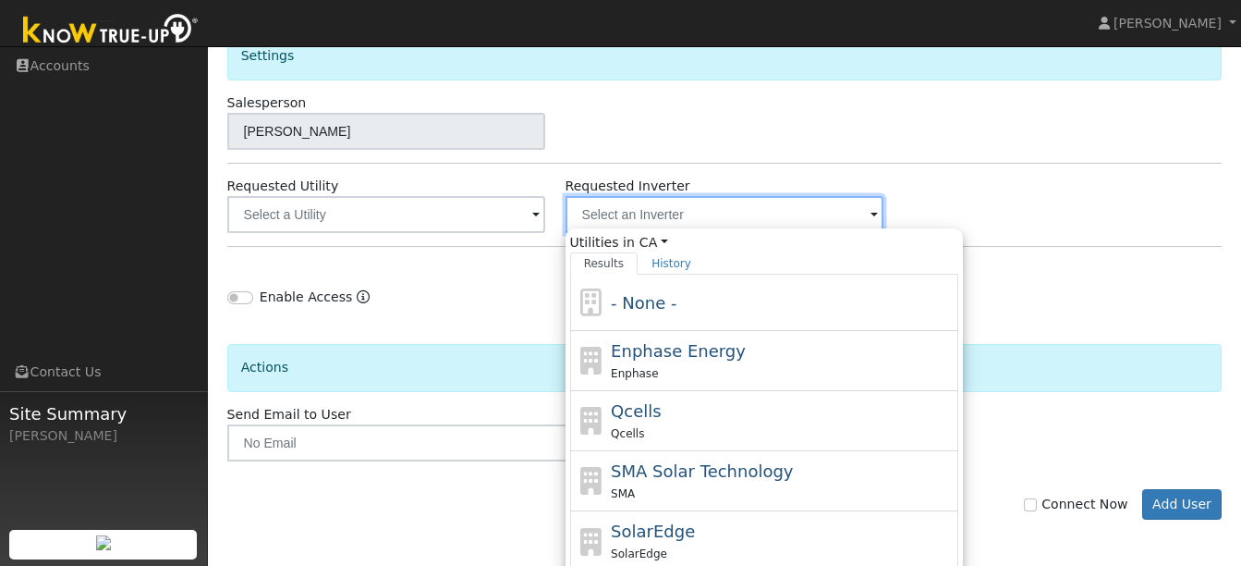
scroll to position [673, 0]
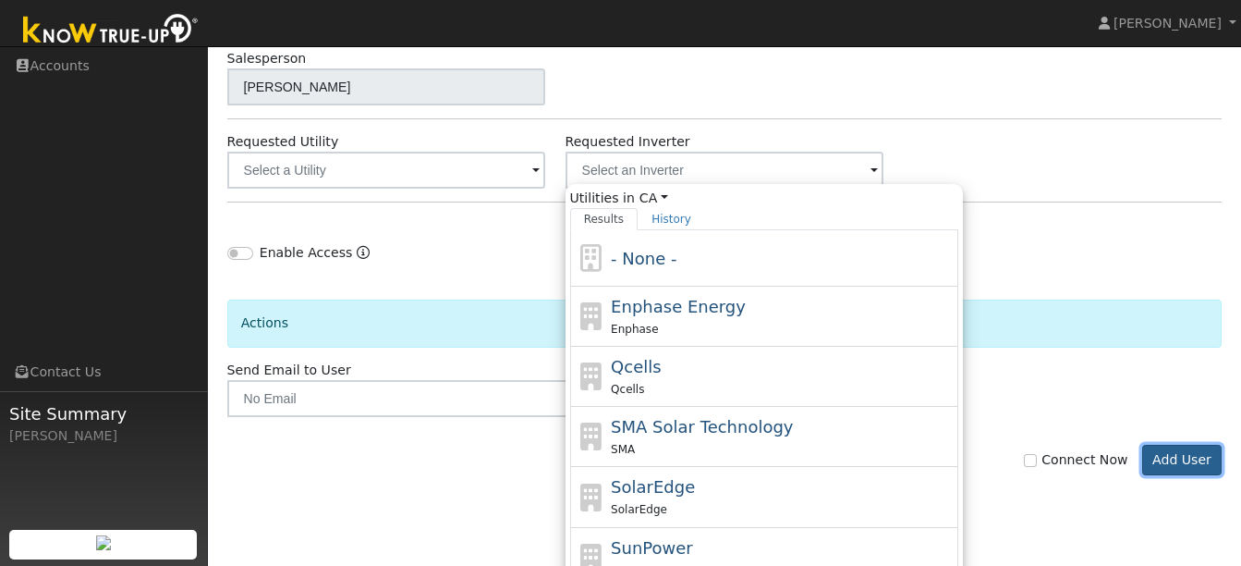
click at [1206, 474] on button "Add User" at bounding box center [1182, 459] width 80 height 31
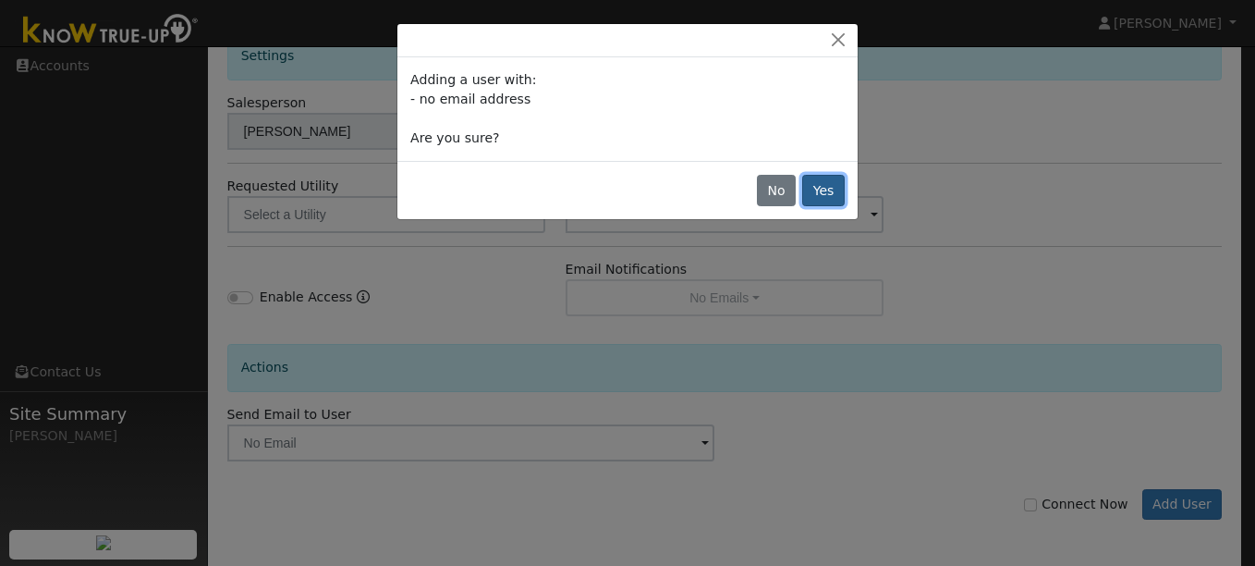
click at [833, 189] on button "Yes" at bounding box center [823, 190] width 43 height 31
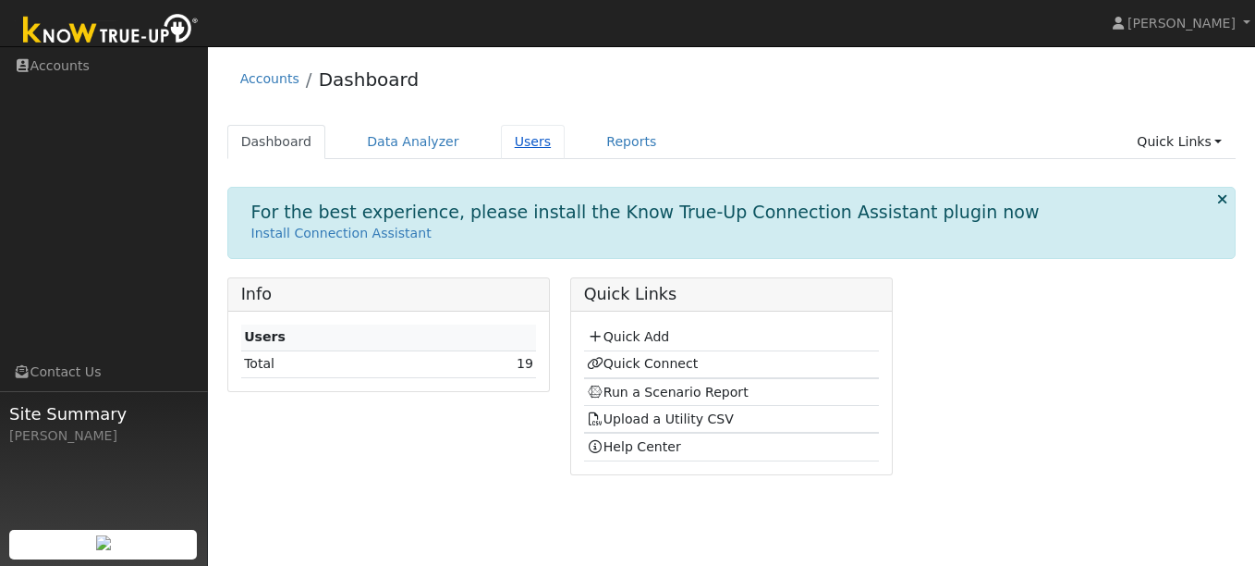
click at [502, 141] on link "Users" at bounding box center [533, 142] width 65 height 34
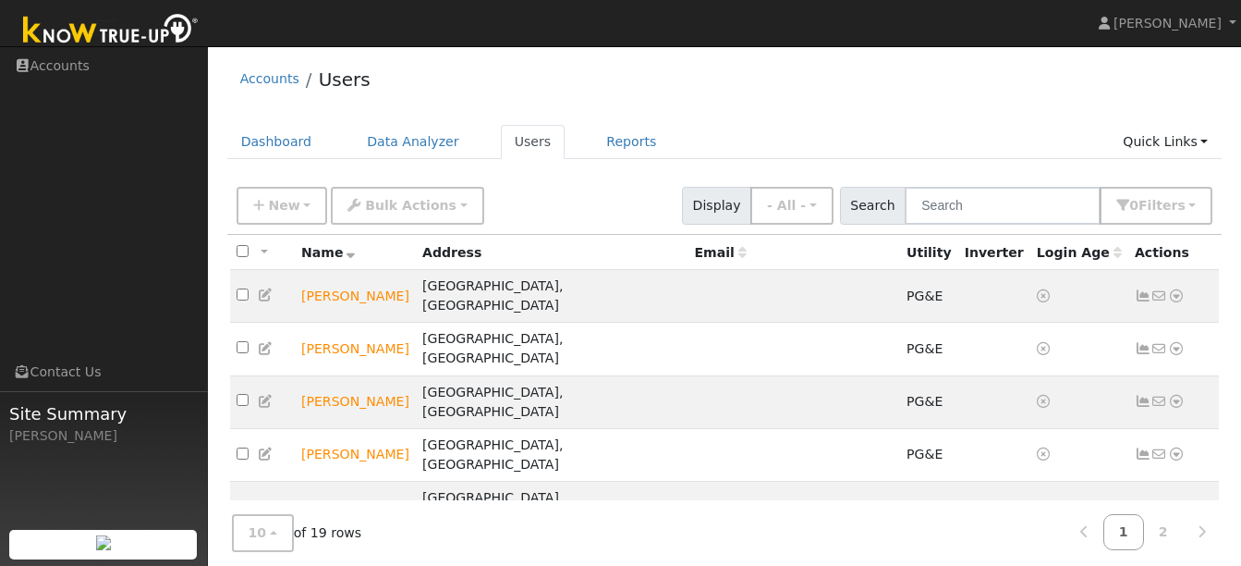
scroll to position [149, 0]
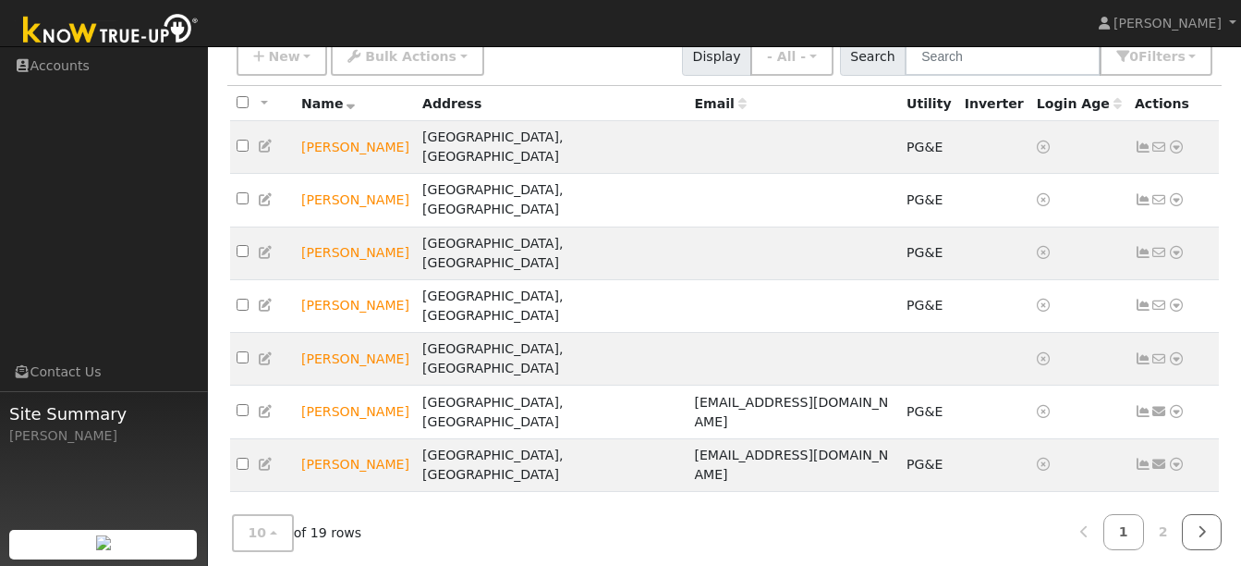
click at [1196, 517] on link at bounding box center [1202, 532] width 40 height 36
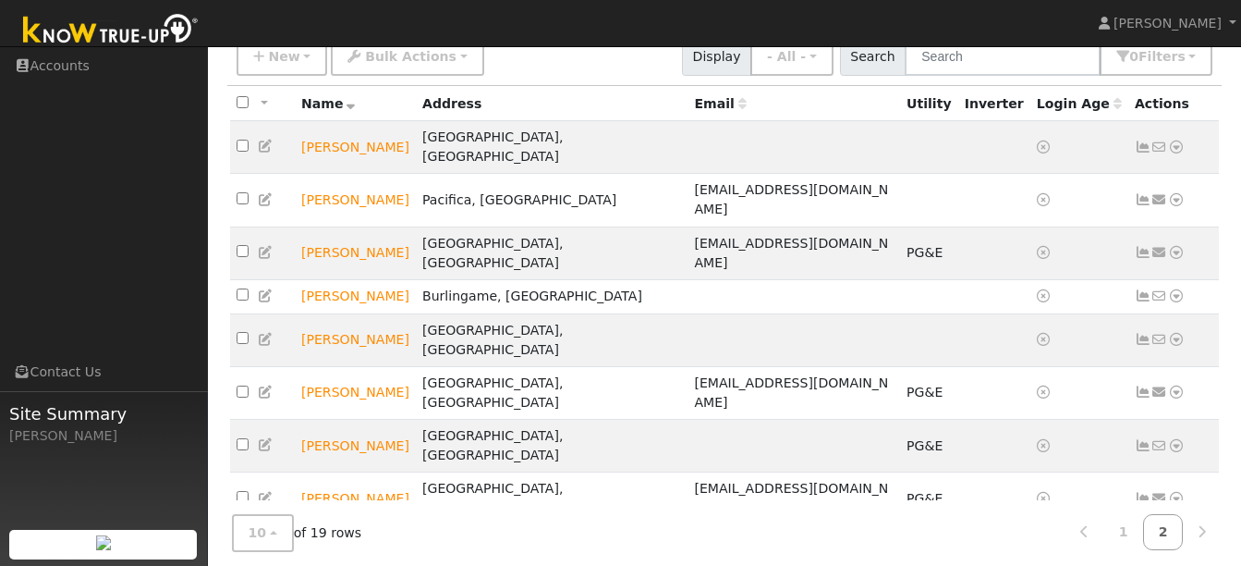
scroll to position [114, 0]
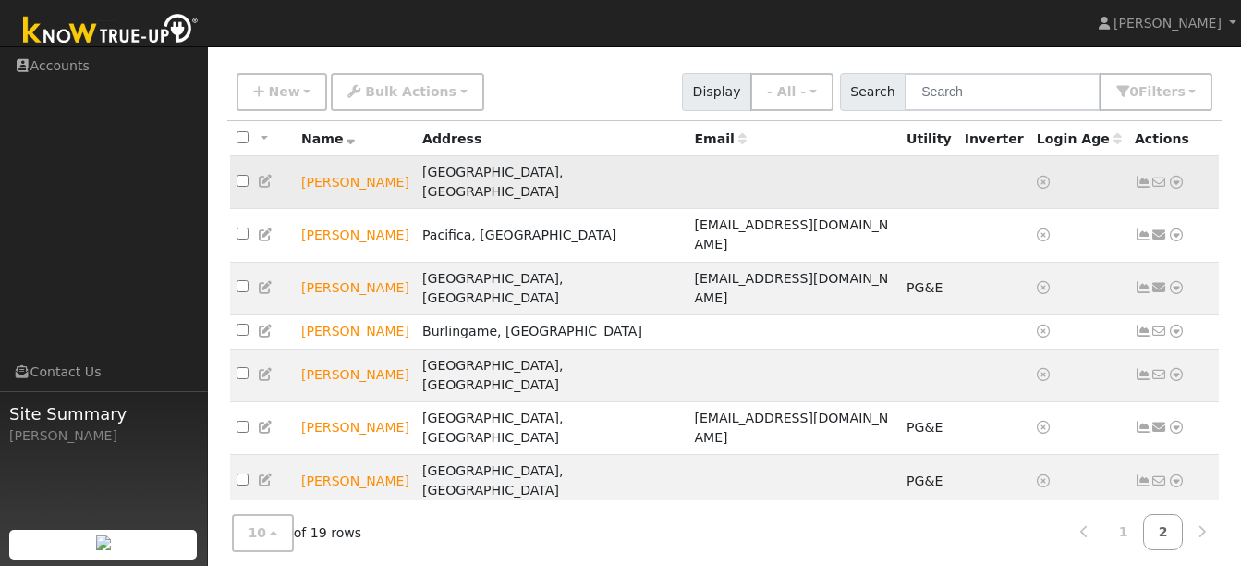
click at [261, 176] on icon at bounding box center [266, 181] width 17 height 13
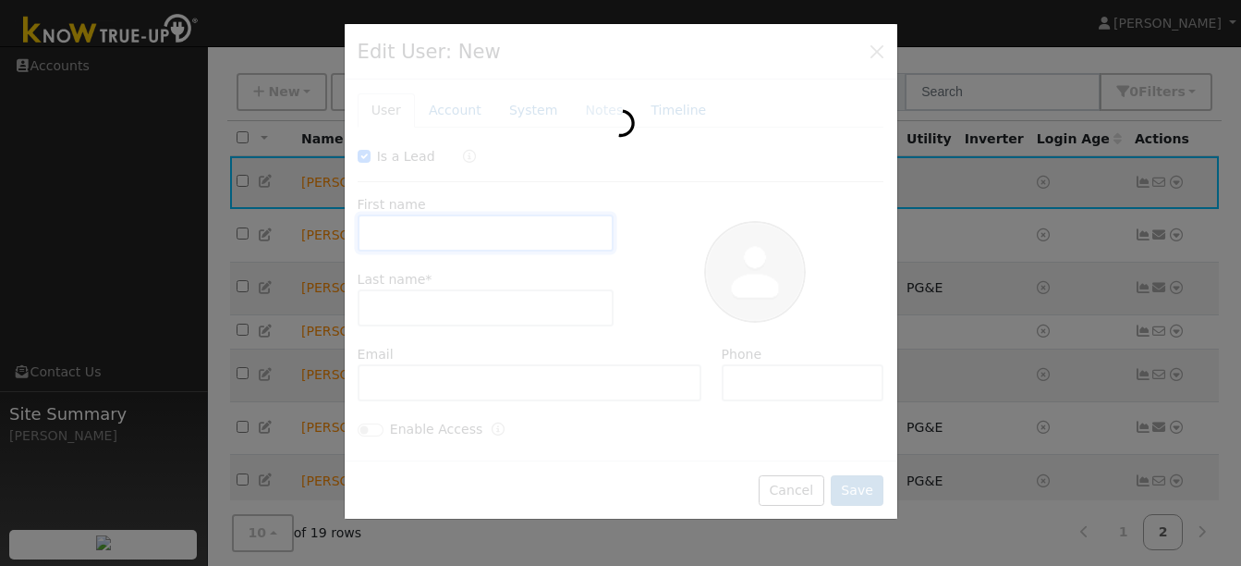
checkbox input "true"
type input "[PERSON_NAME]"
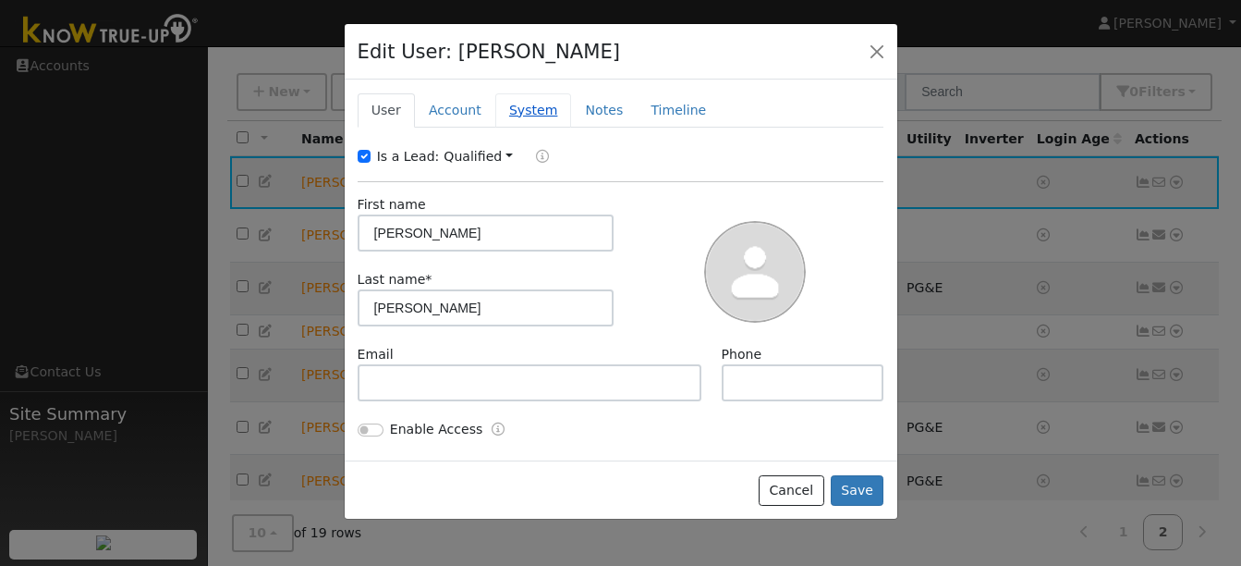
click at [528, 116] on link "System" at bounding box center [533, 110] width 77 height 34
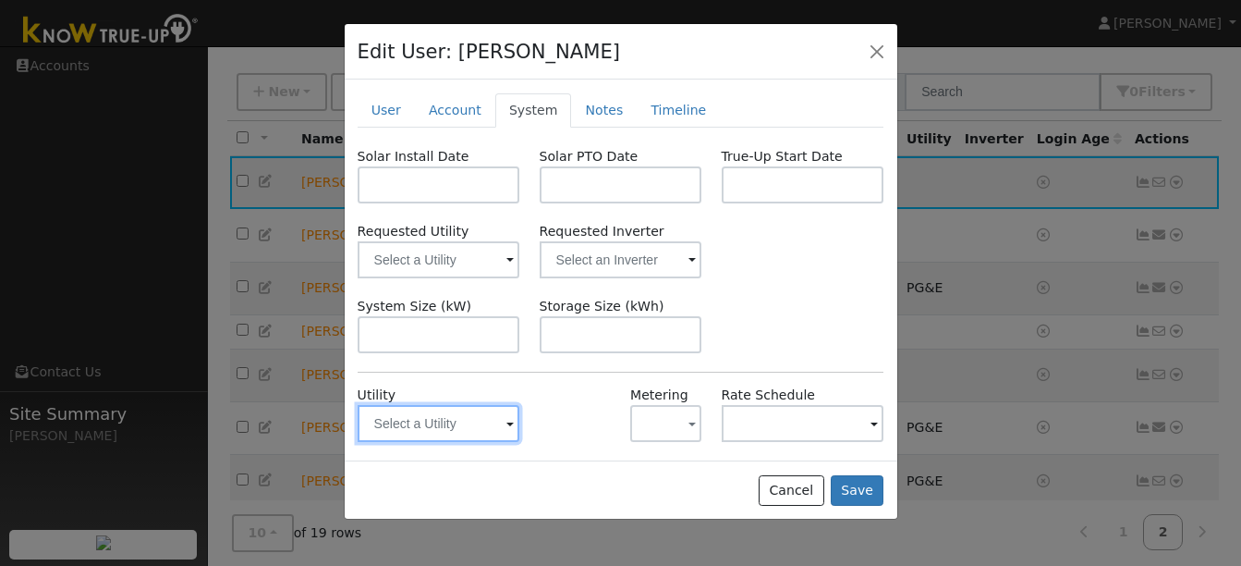
click at [500, 433] on input "text" at bounding box center [439, 423] width 163 height 37
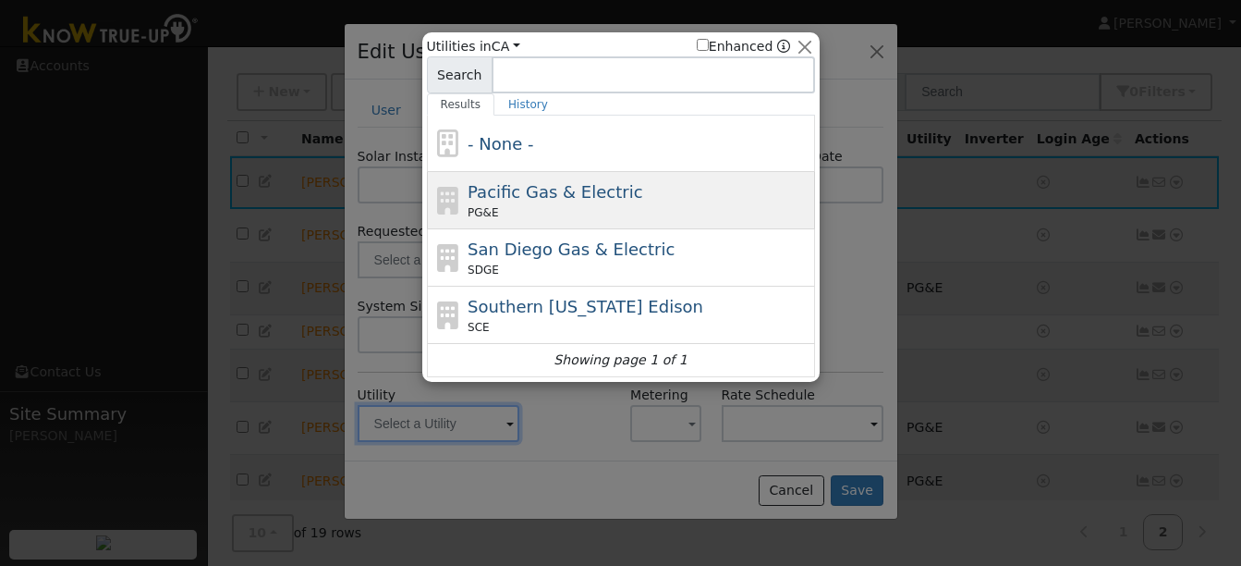
click at [568, 201] on span "Pacific Gas & Electric" at bounding box center [555, 191] width 175 height 19
type input "PG&E"
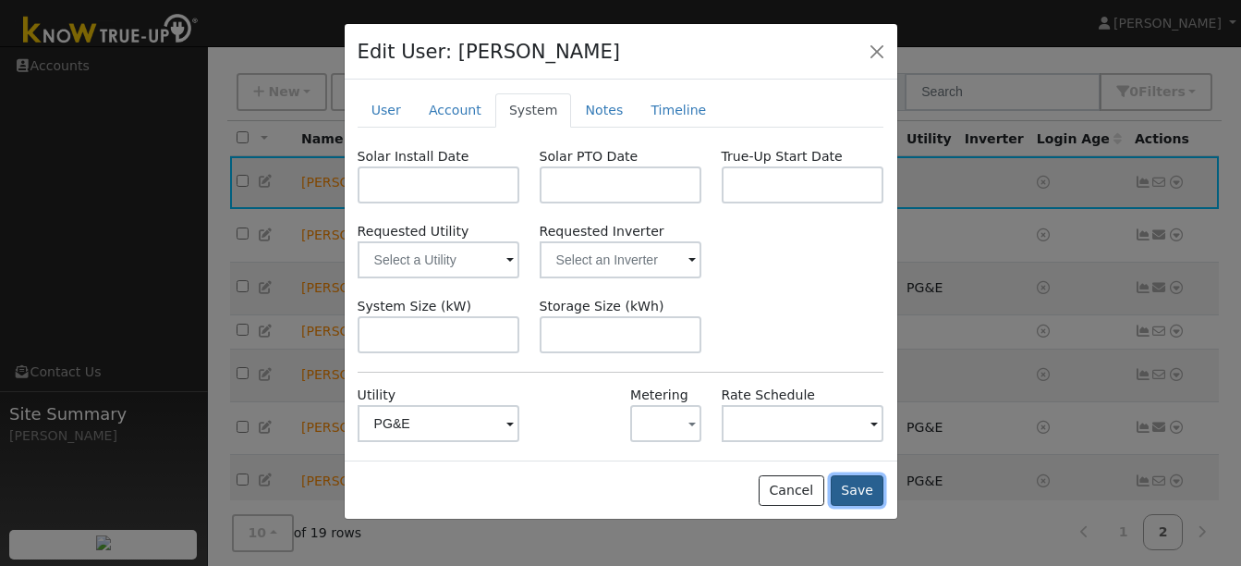
click at [854, 484] on button "Save" at bounding box center [858, 490] width 54 height 31
